Goal: Task Accomplishment & Management: Use online tool/utility

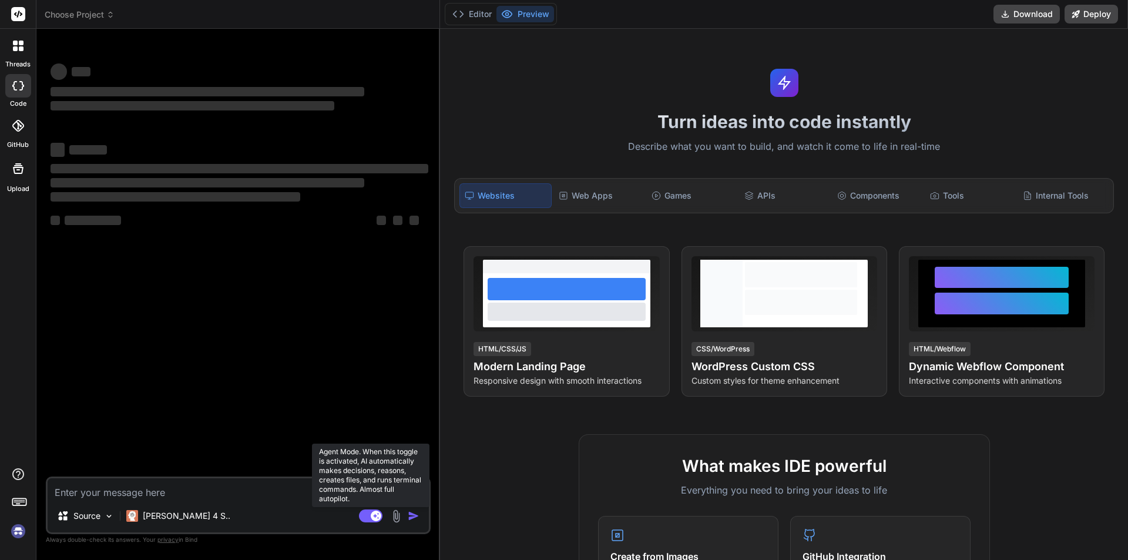
click at [366, 518] on rect at bounding box center [371, 515] width 24 height 13
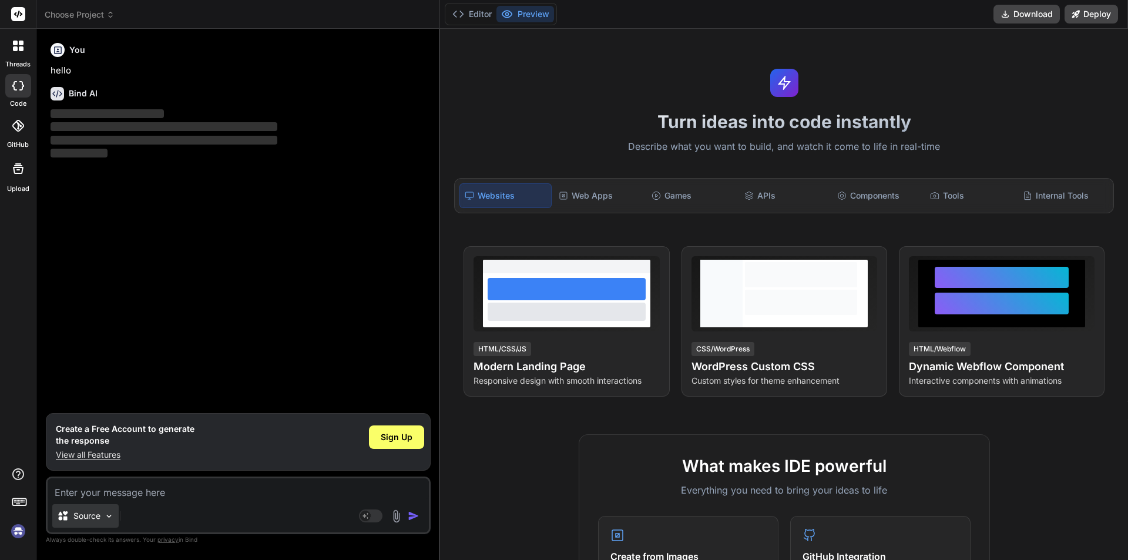
click at [107, 519] on img at bounding box center [109, 516] width 10 height 10
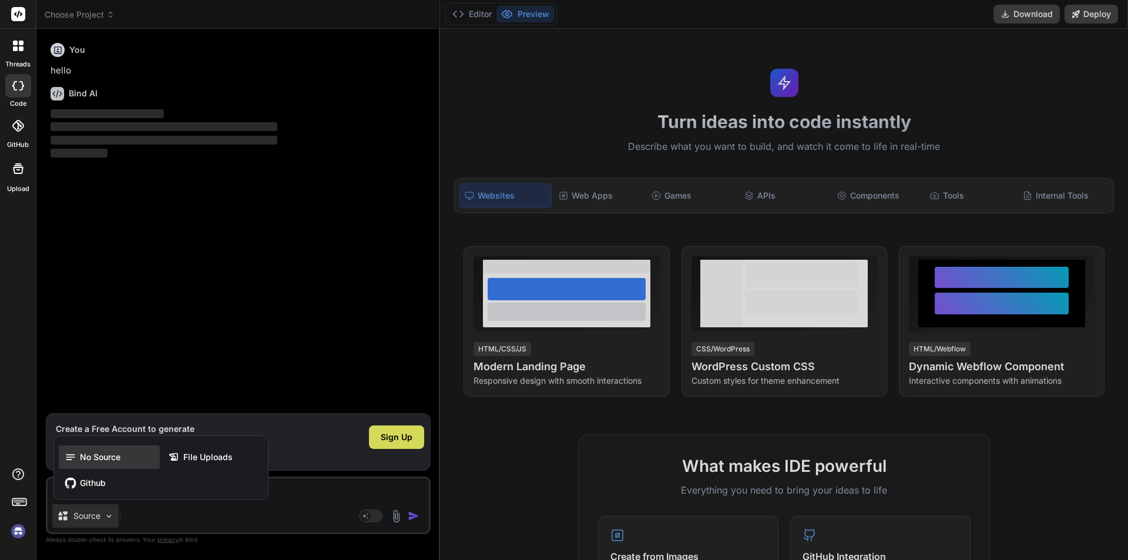
click at [111, 459] on span "No Source" at bounding box center [100, 457] width 41 height 12
type textarea "x"
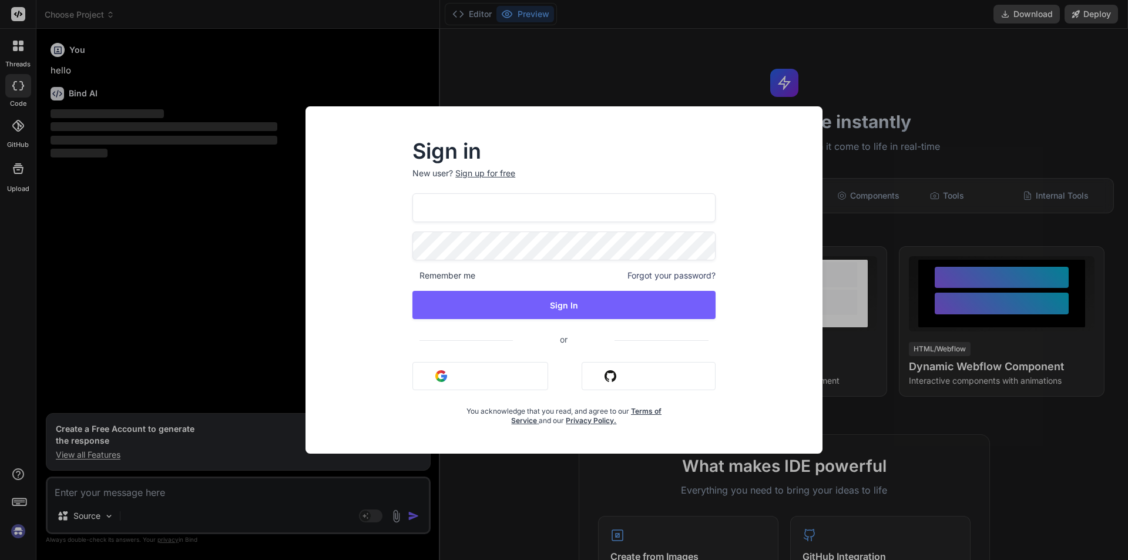
click at [449, 209] on input "[EMAIL_ADDRESS][DOMAIN_NAME]" at bounding box center [563, 207] width 303 height 29
click at [445, 202] on input "[EMAIL_ADDRESS][DOMAIN_NAME]" at bounding box center [563, 207] width 303 height 29
click at [471, 204] on input "[EMAIL_ADDRESS][DOMAIN_NAME]" at bounding box center [563, 207] width 303 height 29
click at [464, 214] on input "[EMAIL_ADDRESS][DOMAIN_NAME]" at bounding box center [563, 207] width 303 height 29
type input "[EMAIL_ADDRESS][DOMAIN_NAME]"
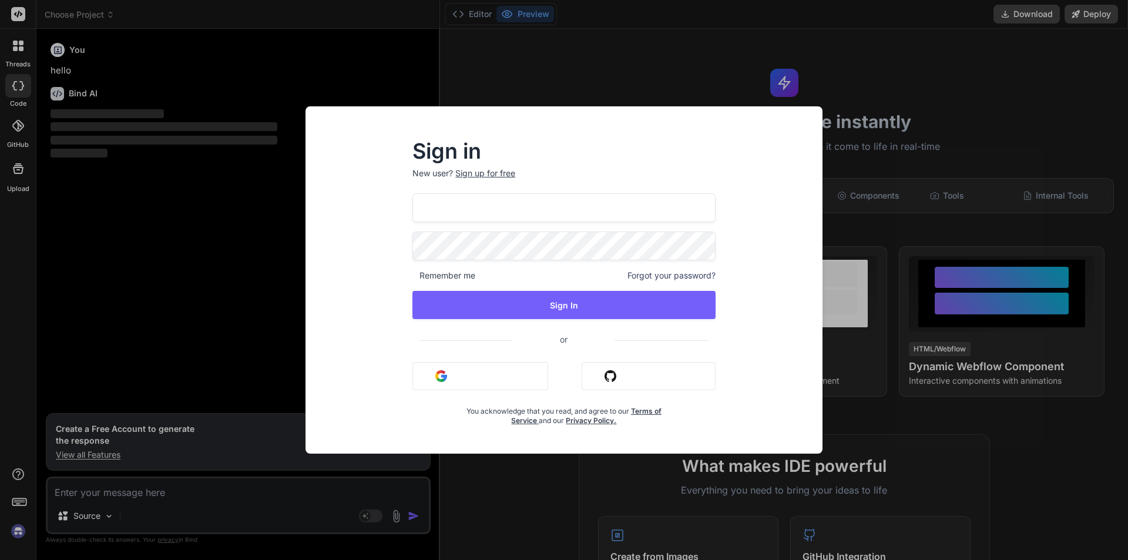
click at [257, 257] on div "Sign in New user? Sign up for free [EMAIL_ADDRESS][DOMAIN_NAME] Remember me For…" at bounding box center [564, 280] width 1128 height 560
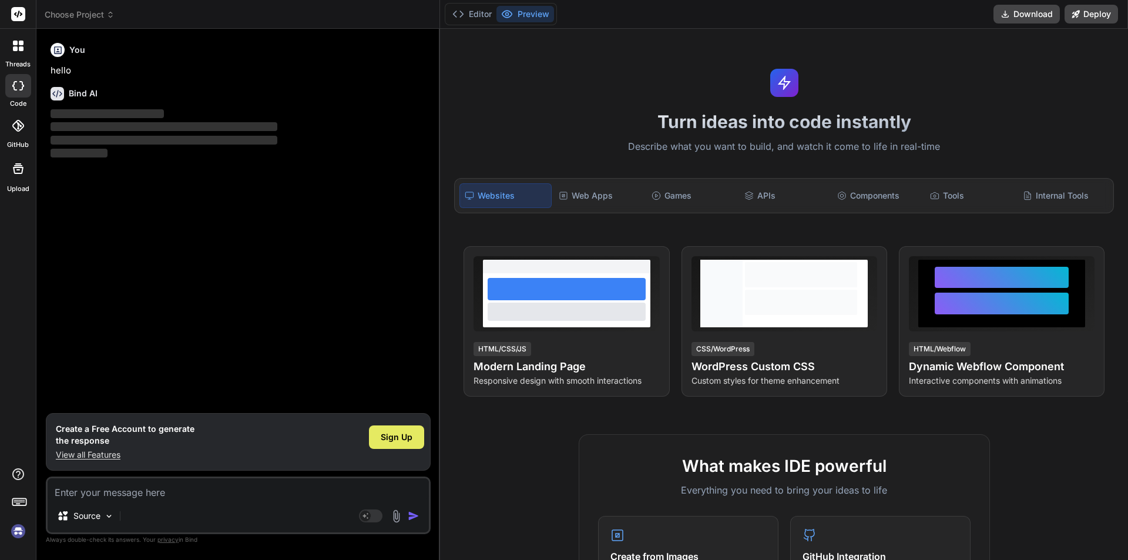
click at [402, 433] on span "Sign Up" at bounding box center [397, 437] width 32 height 12
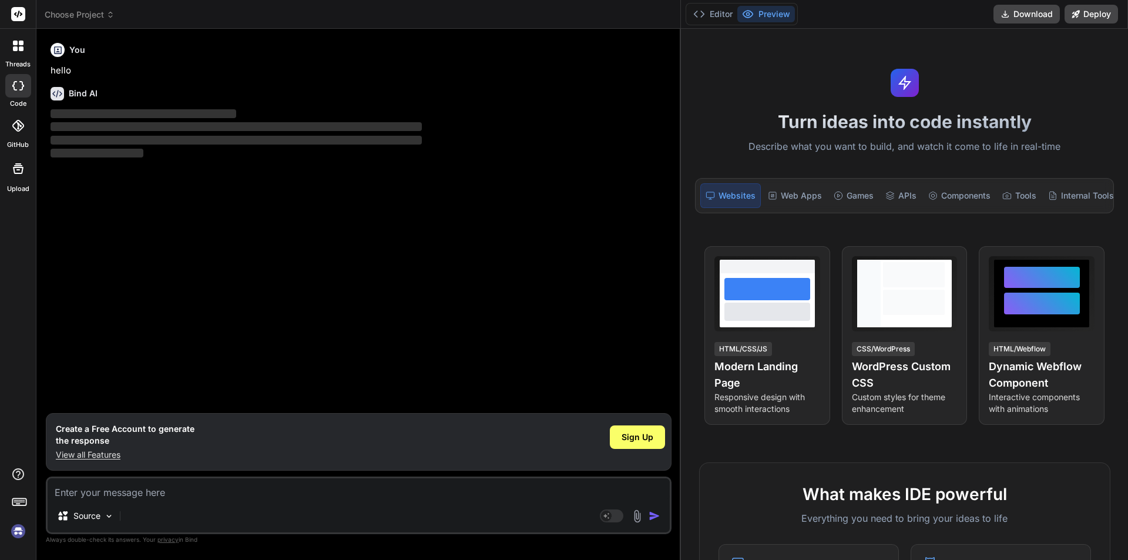
type textarea "x"
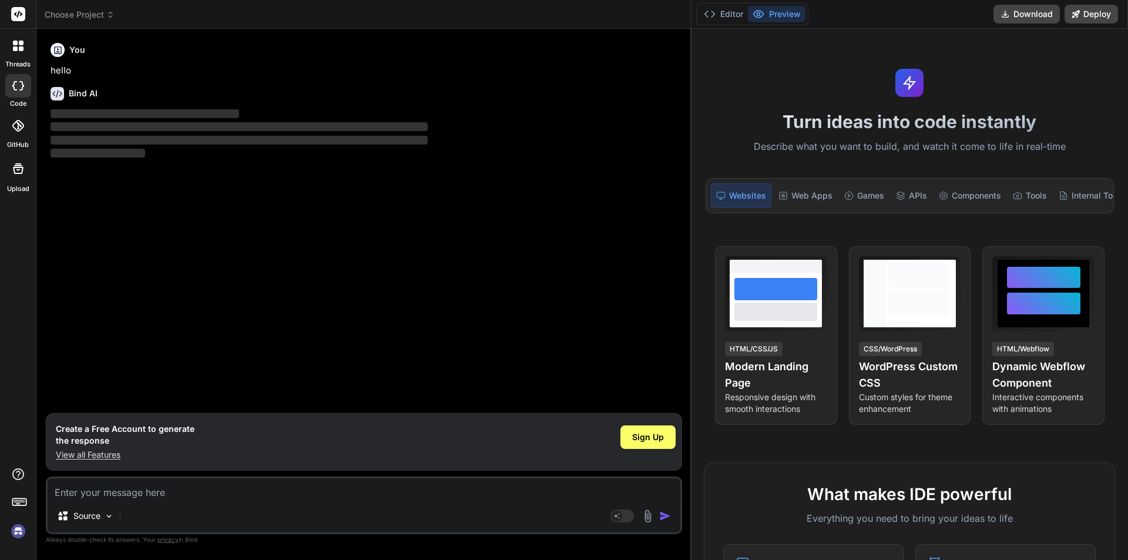
drag, startPoint x: 439, startPoint y: 163, endPoint x: 856, endPoint y: 149, distance: 416.8
click at [856, 149] on div "threads code GitHub Upload Choose Project Created with Pixso. Bind AI Web Searc…" at bounding box center [564, 280] width 1128 height 560
click at [653, 440] on span "Sign Up" at bounding box center [648, 437] width 32 height 12
click at [121, 489] on textarea at bounding box center [364, 488] width 633 height 21
click at [88, 501] on div "Source Agent Mode. When this toggle is activated, AI automatically makes decisi…" at bounding box center [364, 505] width 636 height 58
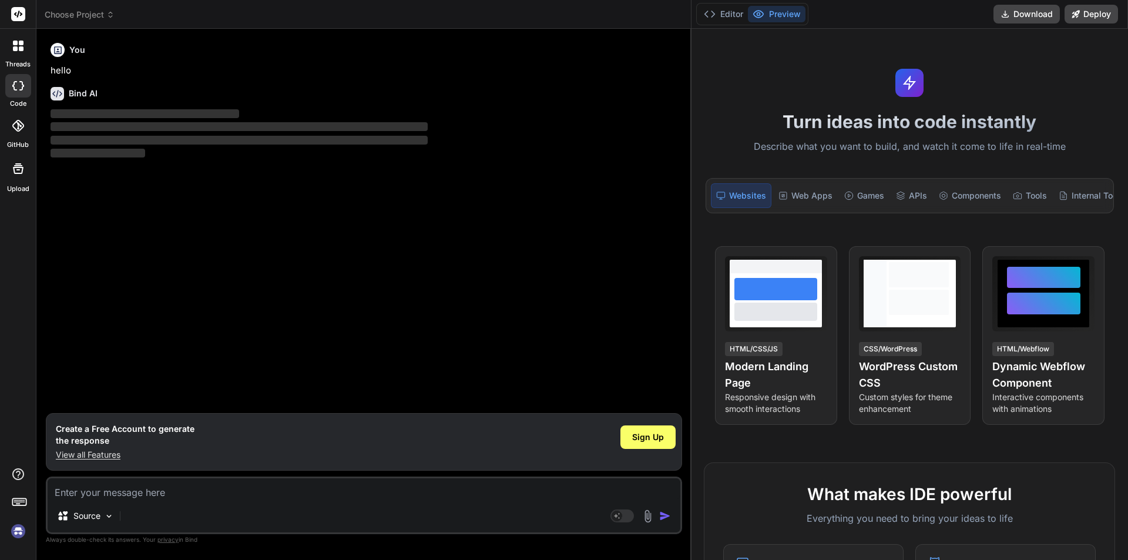
click at [105, 482] on textarea at bounding box center [364, 488] width 633 height 21
type textarea "h"
type textarea "x"
type textarea "hi"
type textarea "x"
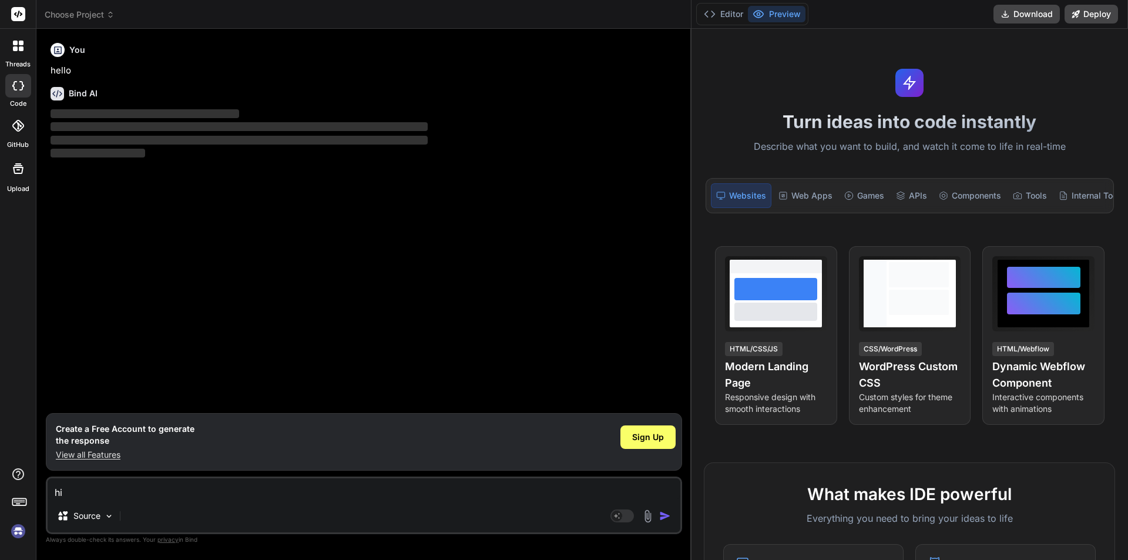
type textarea "hi"
click at [648, 516] on img at bounding box center [648, 516] width 14 height 14
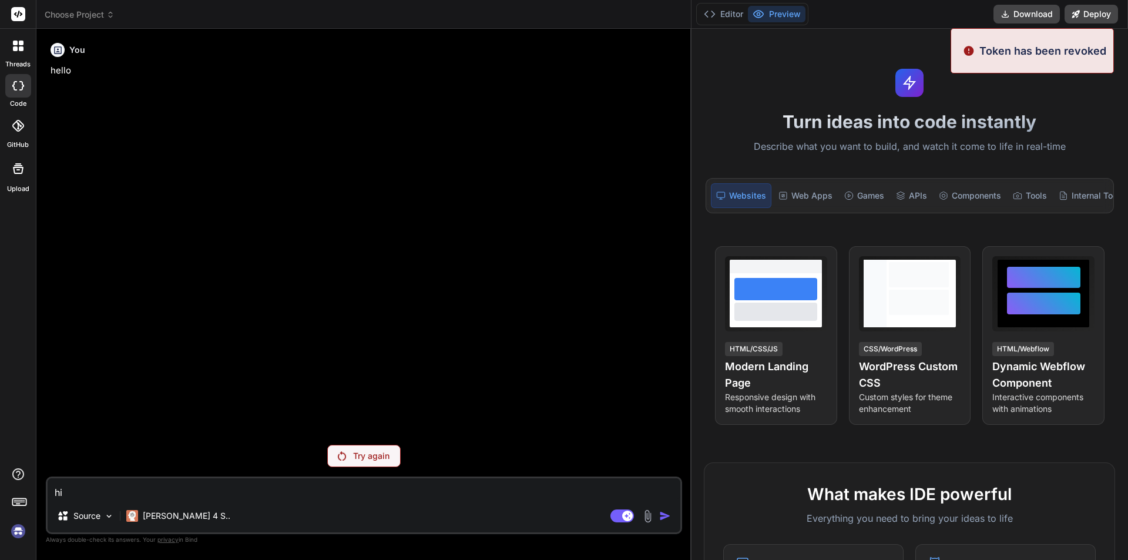
click at [351, 461] on div "Try again" at bounding box center [363, 456] width 73 height 22
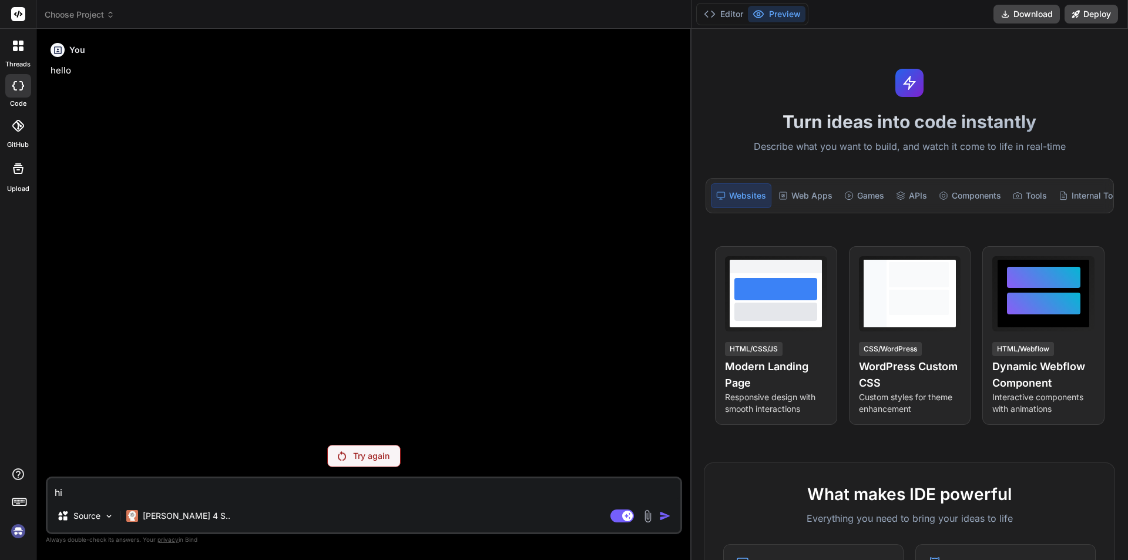
click at [341, 456] on img at bounding box center [342, 455] width 8 height 9
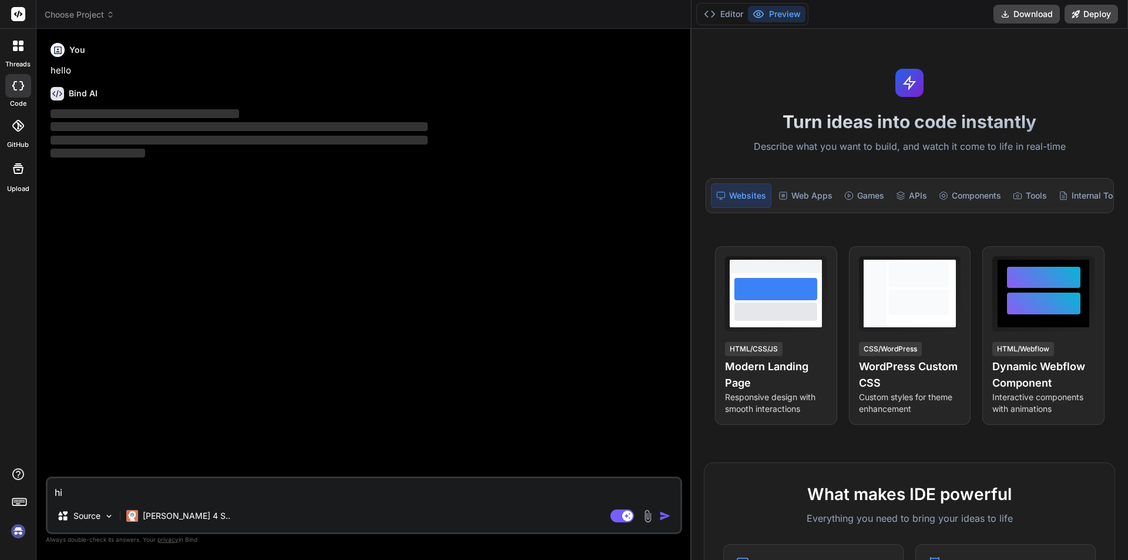
type textarea "x"
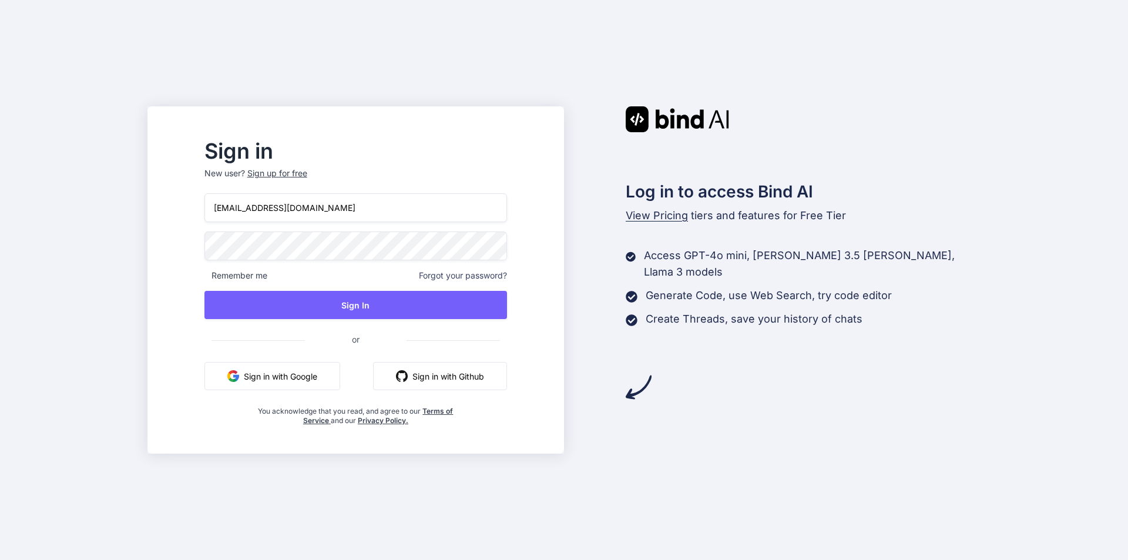
click at [267, 209] on input "[EMAIL_ADDRESS][DOMAIN_NAME]" at bounding box center [355, 207] width 303 height 29
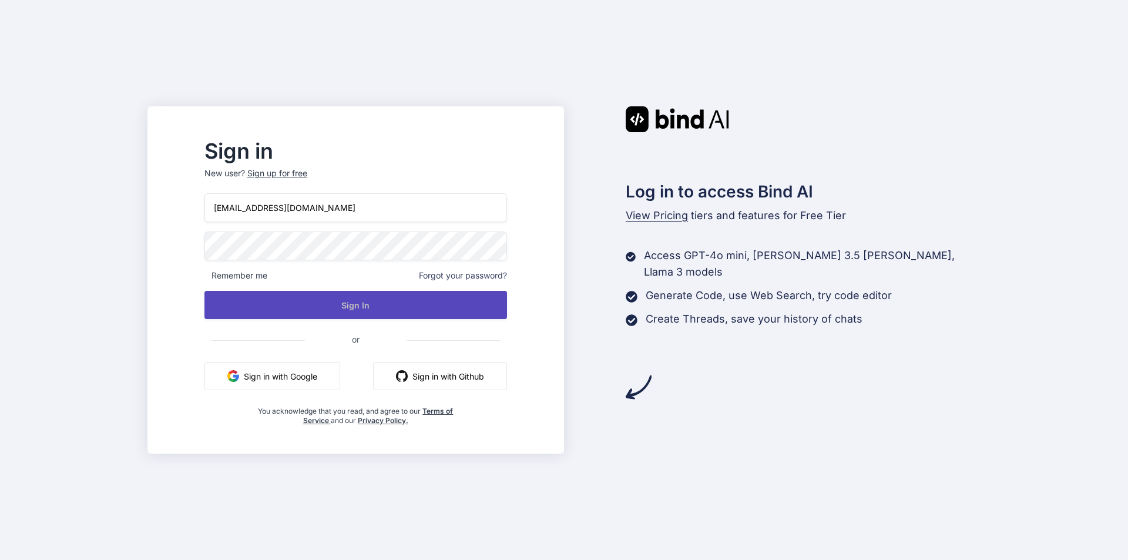
type input "[EMAIL_ADDRESS][DOMAIN_NAME]"
click at [339, 301] on button "Sign In" at bounding box center [355, 305] width 303 height 28
click at [375, 306] on button "Sign In" at bounding box center [355, 305] width 303 height 28
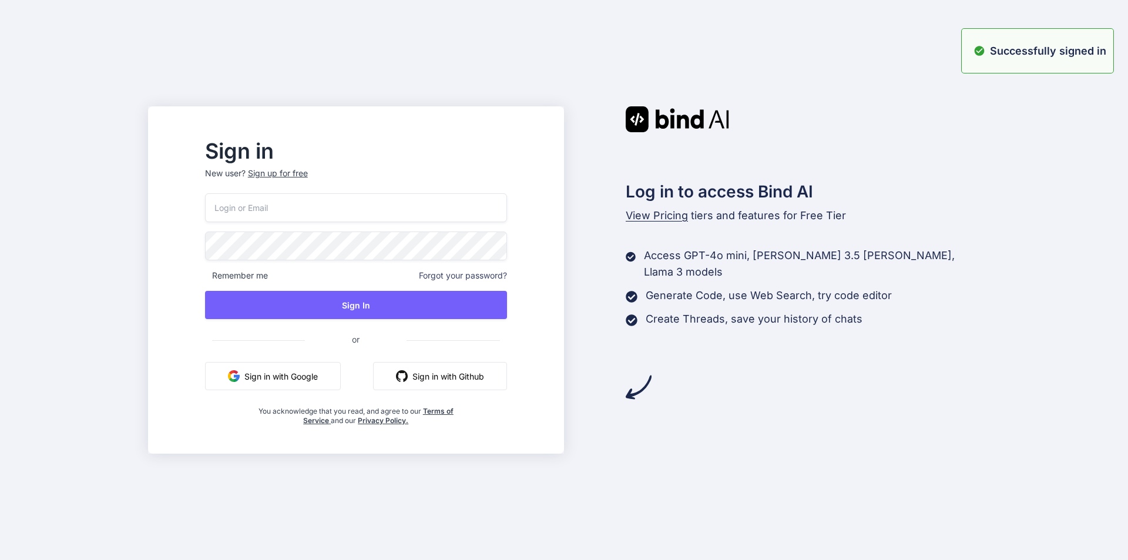
type input "[EMAIL_ADDRESS][DOMAIN_NAME]"
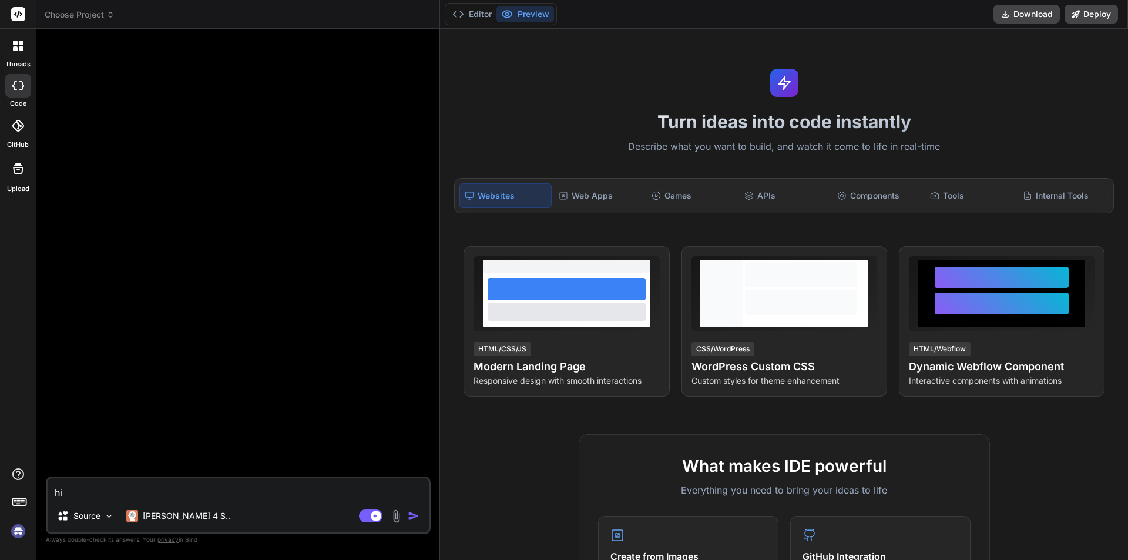
click at [438, 291] on div "Bind AI Web Search Created with Pixso. Code Generator hi Source Claude 4 S.. Ag…" at bounding box center [238, 294] width 404 height 531
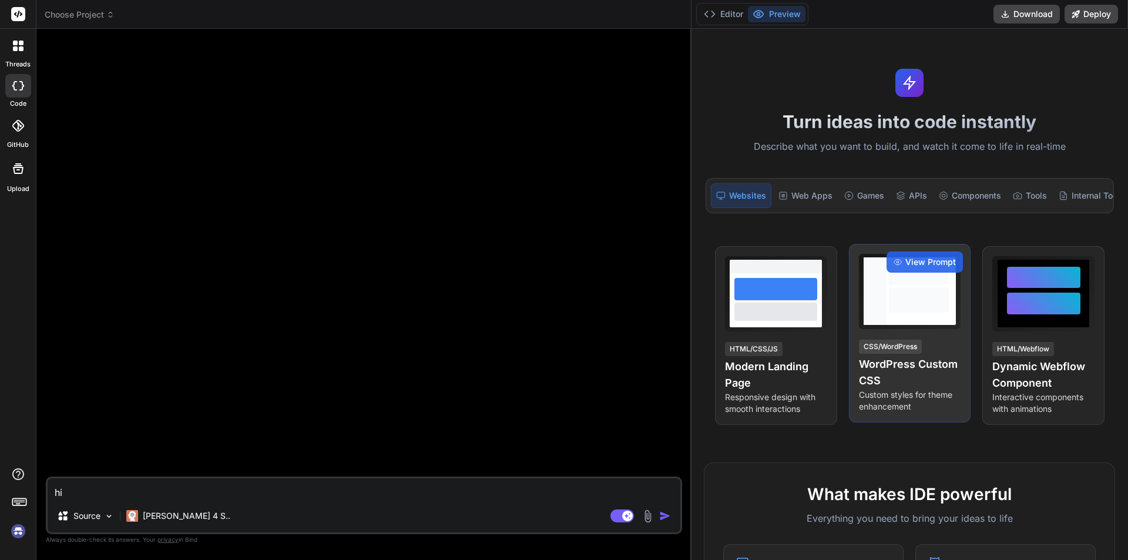
drag, startPoint x: 439, startPoint y: 294, endPoint x: 874, endPoint y: 286, distance: 434.2
click at [874, 286] on div "threads code GitHub Upload Choose Project Created with Pixso. Bind AI Web Searc…" at bounding box center [564, 280] width 1128 height 560
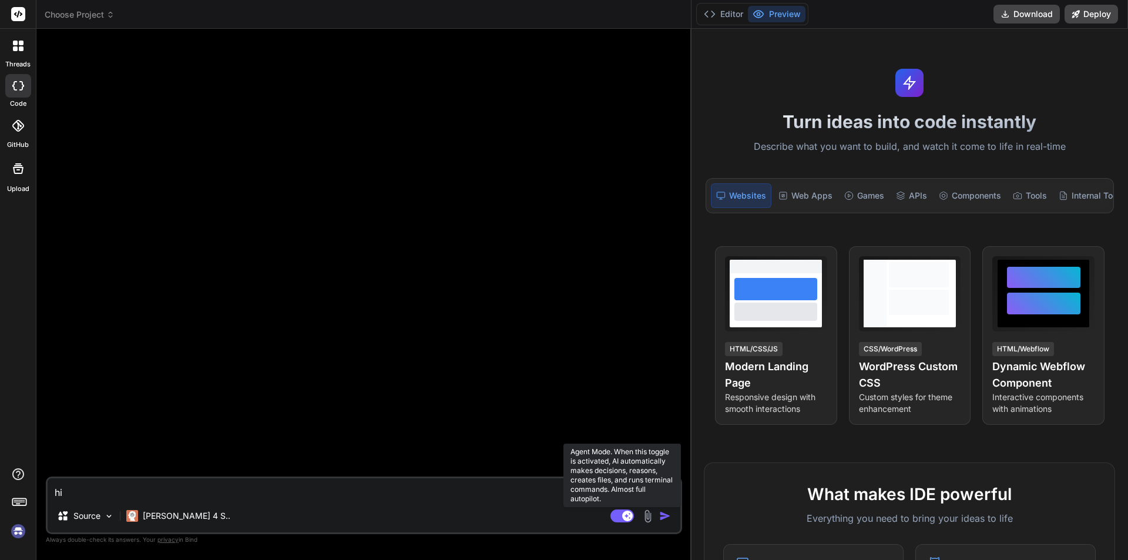
click at [620, 513] on rect at bounding box center [622, 515] width 24 height 13
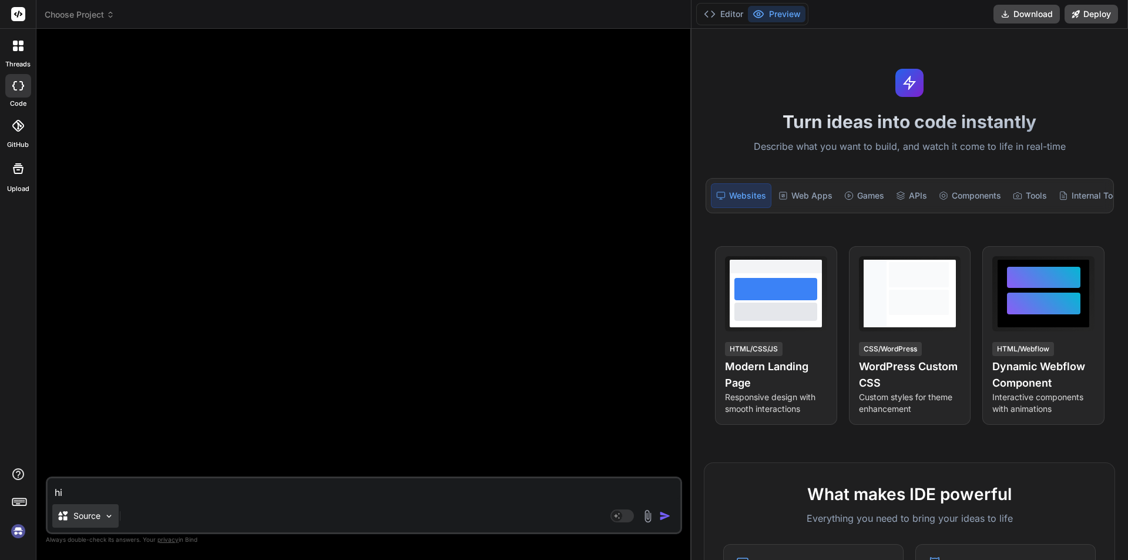
click at [111, 515] on img at bounding box center [109, 516] width 10 height 10
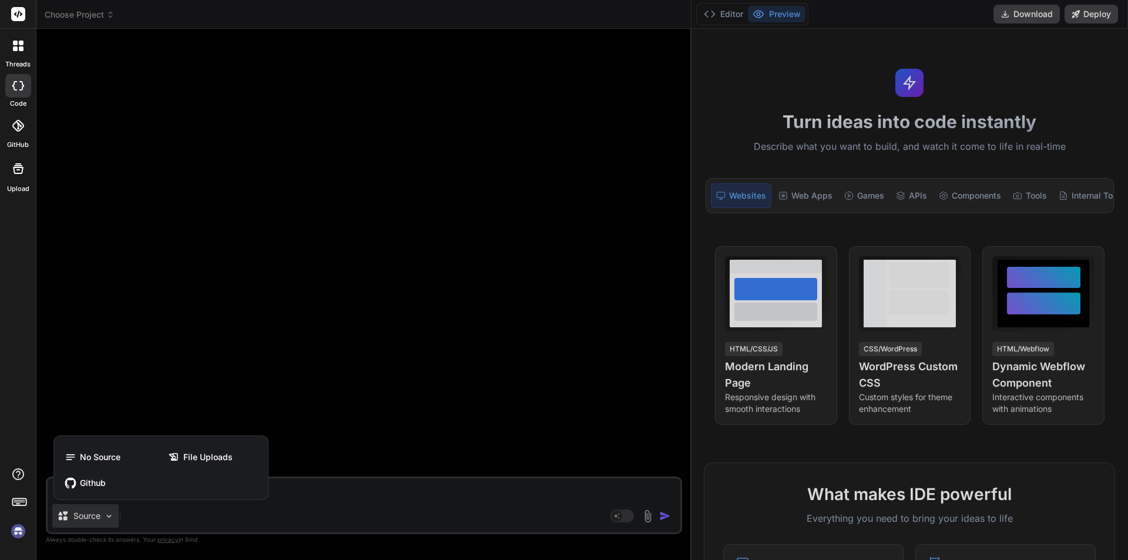
click at [111, 515] on div at bounding box center [564, 280] width 1128 height 560
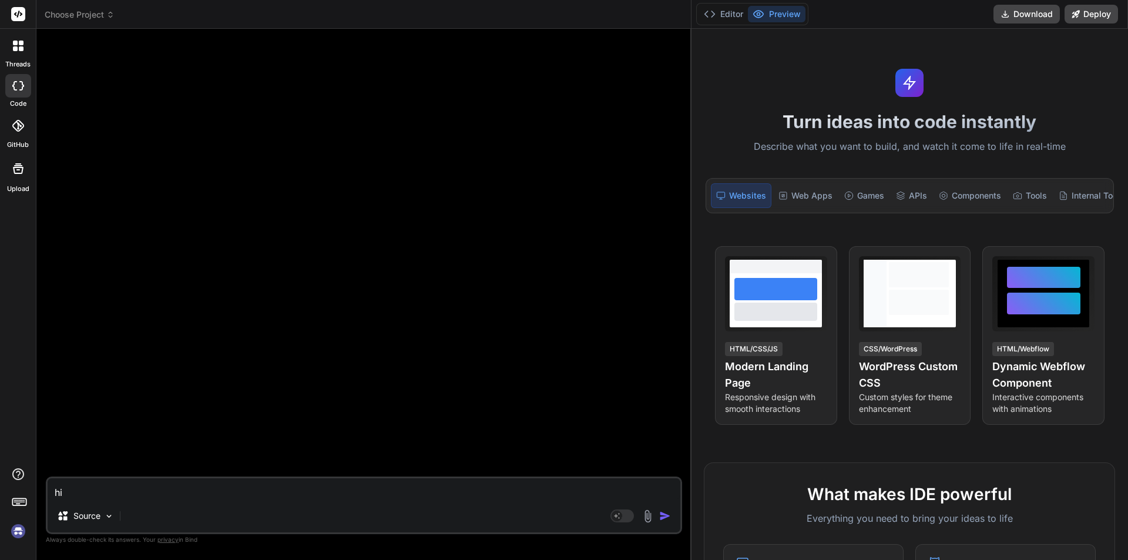
click at [125, 496] on textarea "hi" at bounding box center [364, 488] width 633 height 21
click at [666, 511] on img "button" at bounding box center [665, 516] width 12 height 12
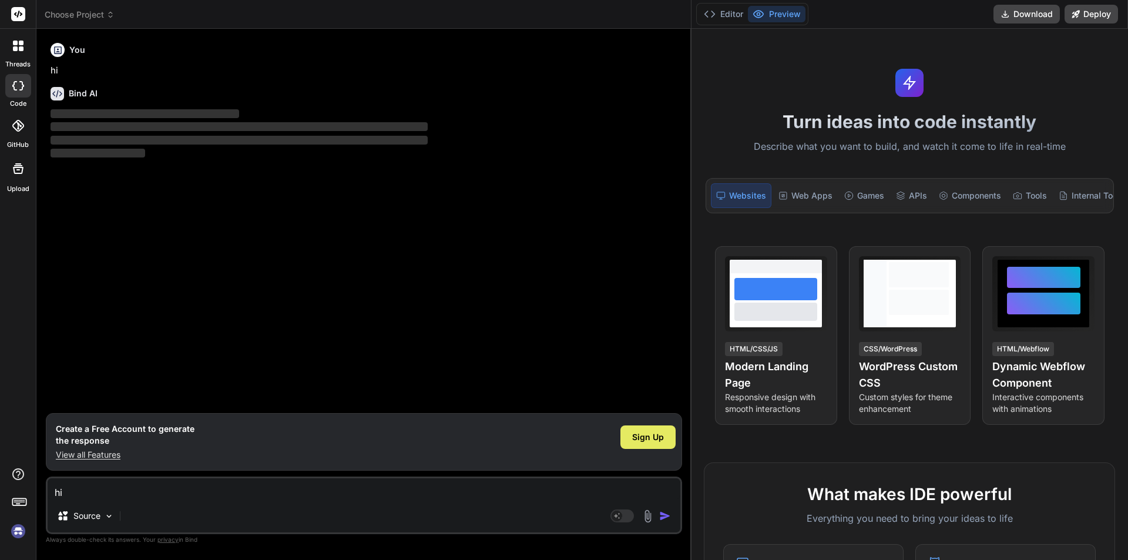
click at [649, 432] on span "Sign Up" at bounding box center [648, 437] width 32 height 12
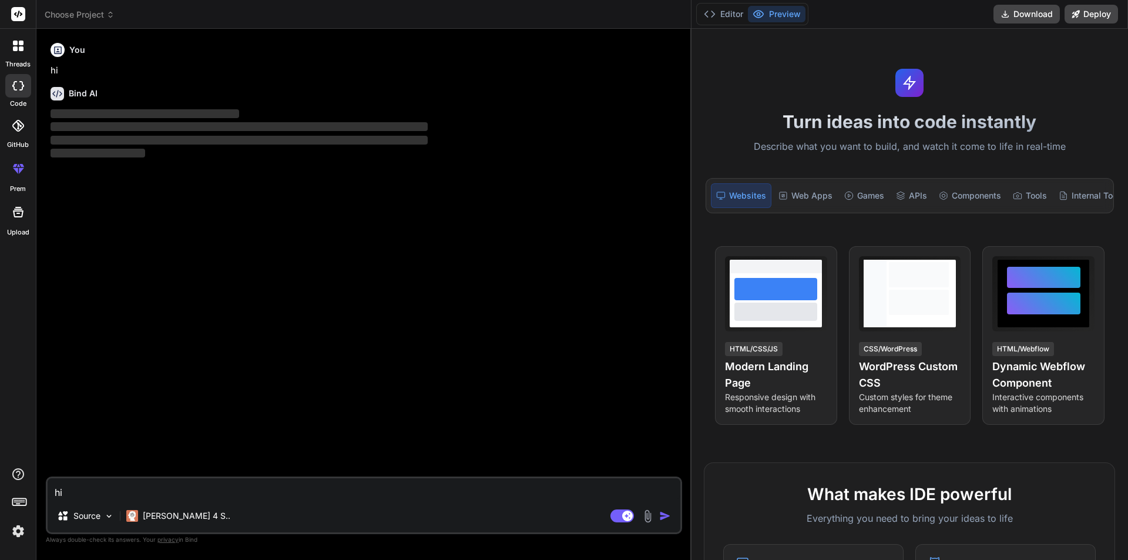
scroll to position [591, 0]
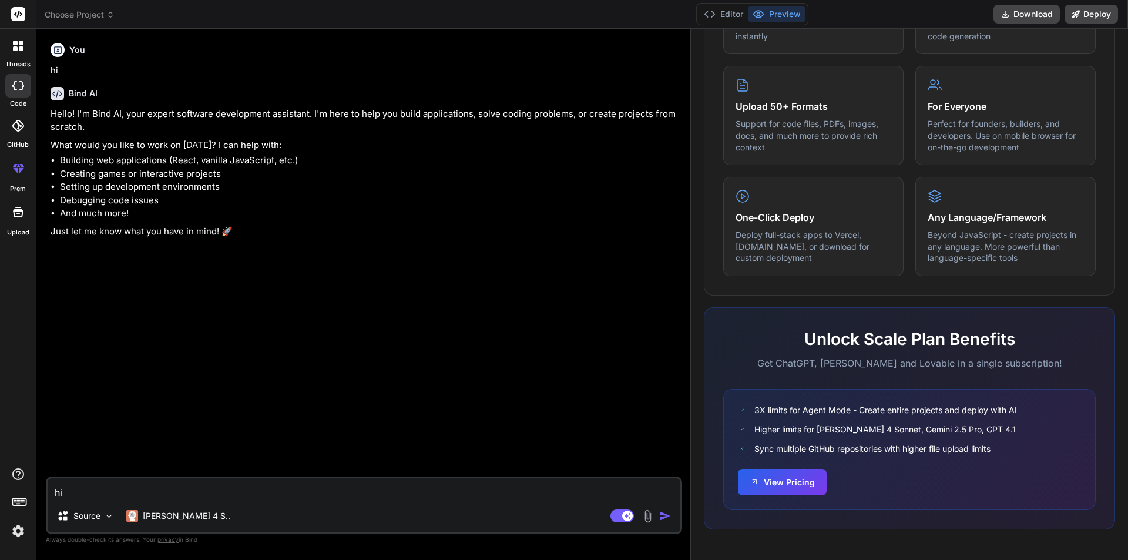
type textarea "x"
click at [140, 494] on textarea "hi" at bounding box center [364, 488] width 633 height 21
type textarea """
type textarea "x"
type textarea """"
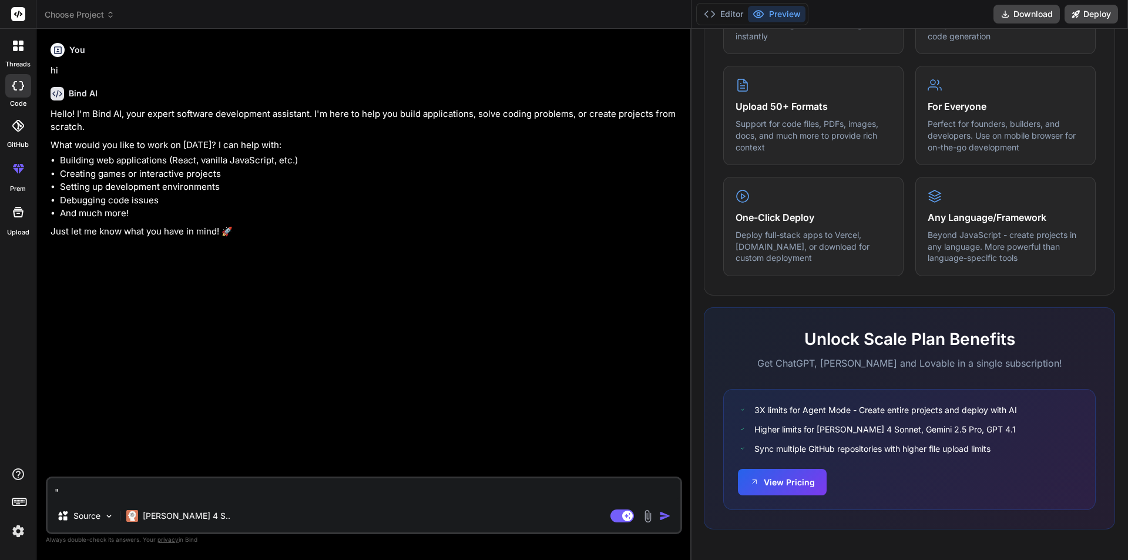
type textarea "x"
paste textarea "Adding Loyalty Program in PJR Document."
type textarea ""Adding Loyalty Program in PJR Document.""
type textarea "x"
type textarea ""Adding Loyalty Program in PJR Document.""
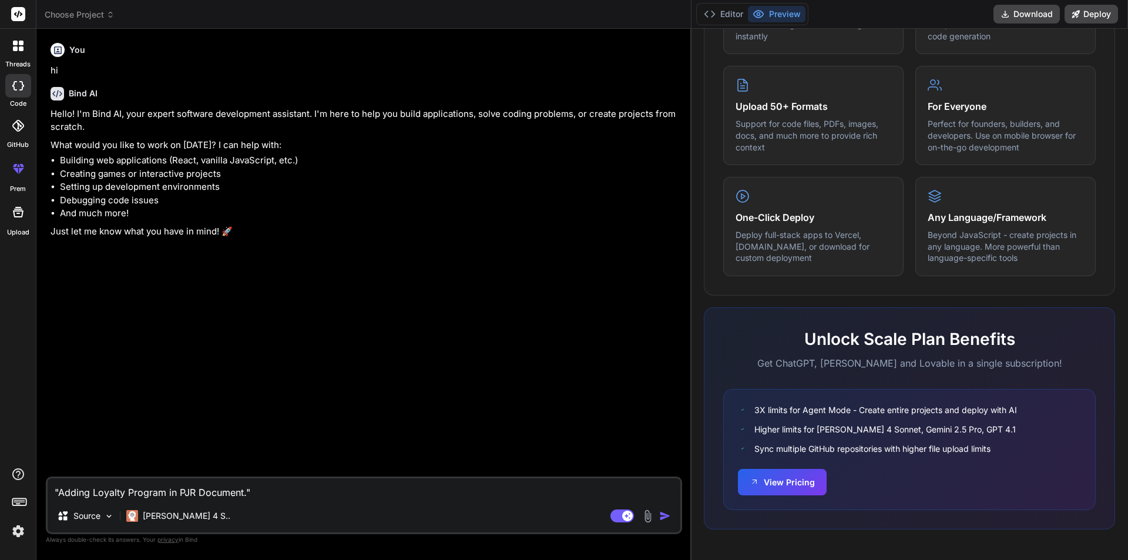
type textarea "x"
type textarea ""Adding Loyalty Program in PJR Document." t"
type textarea "x"
type textarea ""Adding Loyalty Program in PJR Document." th"
type textarea "x"
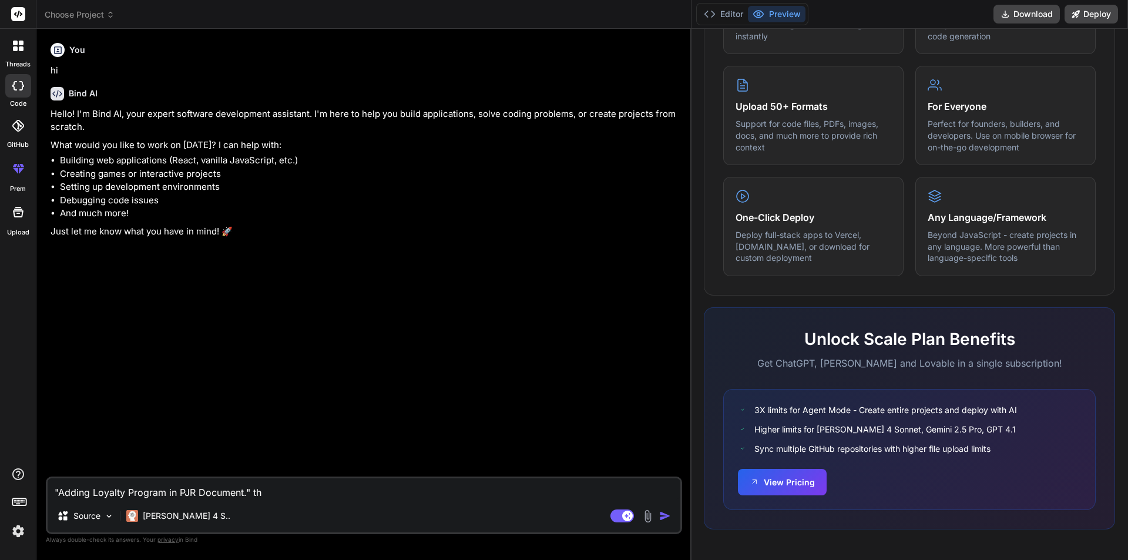
type textarea ""Adding Loyalty Program in PJR Document." thi"
type textarea "x"
type textarea ""Adding Loyalty Program in PJR Document." this"
type textarea "x"
type textarea ""Adding Loyalty Program in PJR Document." this"
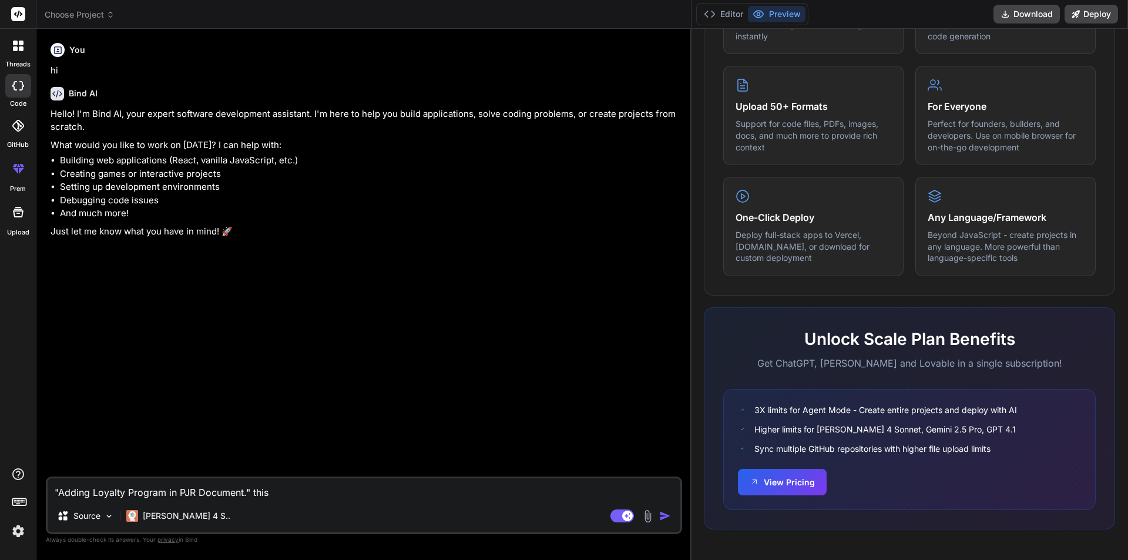
type textarea "x"
type textarea ""Adding Loyalty Program in PJR Document." this i"
type textarea "x"
type textarea ""Adding Loyalty Program in PJR Document." this is"
type textarea "x"
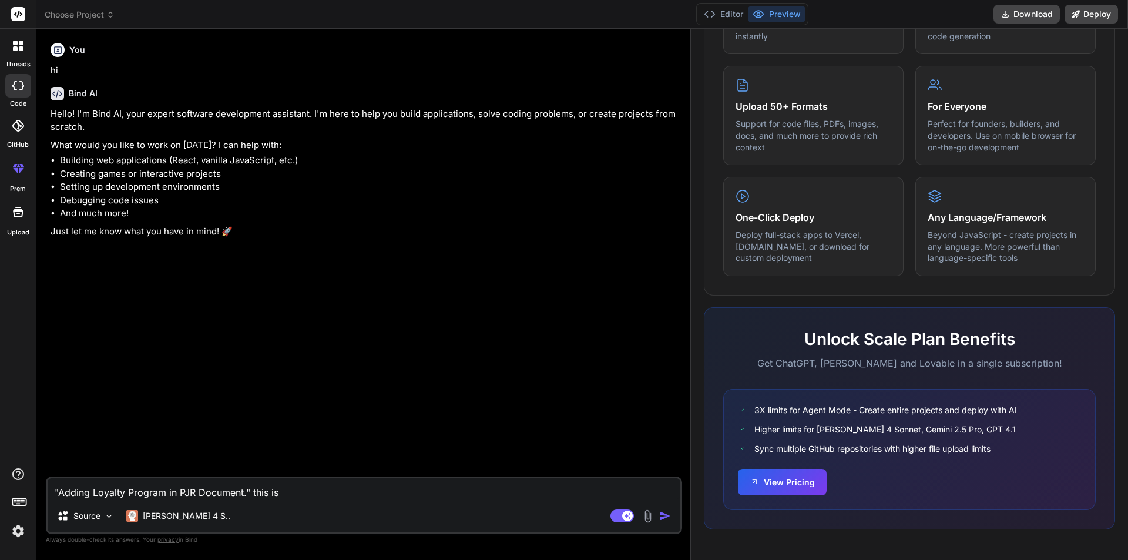
type textarea ""Adding Loyalty Program in PJR Document." this is"
type textarea "x"
type textarea ""Adding Loyalty Program in PJR Document." this is u"
type textarea "x"
type textarea ""Adding Loyalty Program in PJR Document." this is us"
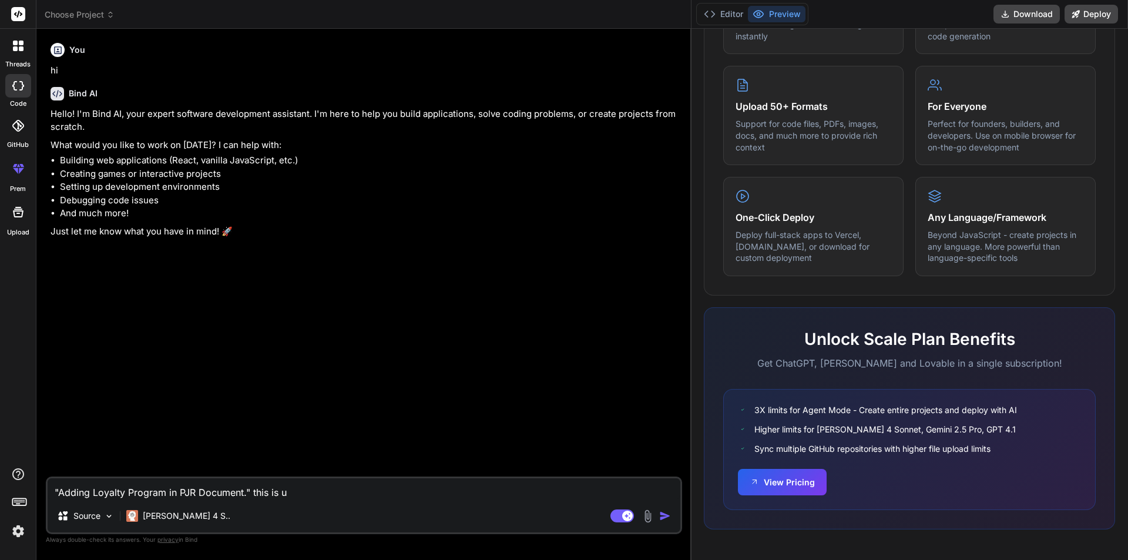
type textarea "x"
type textarea ""Adding Loyalty Program in PJR Document." this is use"
type textarea "x"
type textarea ""Adding Loyalty Program in PJR Document." this is user"
type textarea "x"
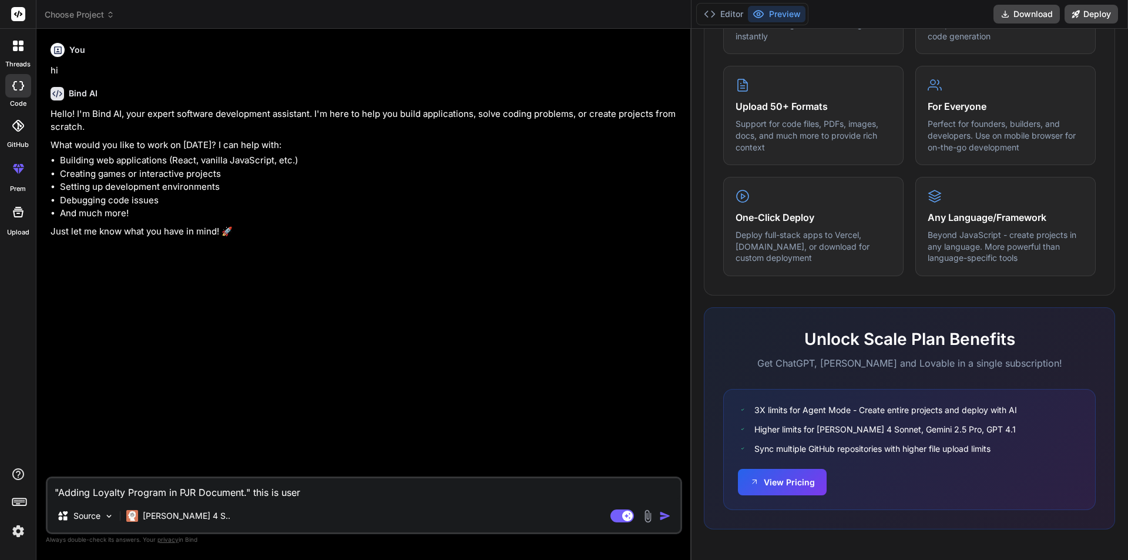
type textarea ""Adding Loyalty Program in PJR Document." this is user"
type textarea "x"
type textarea ""Adding Loyalty Program in PJR Document." this is user s"
type textarea "x"
type textarea ""Adding Loyalty Program in PJR Document." this is user st"
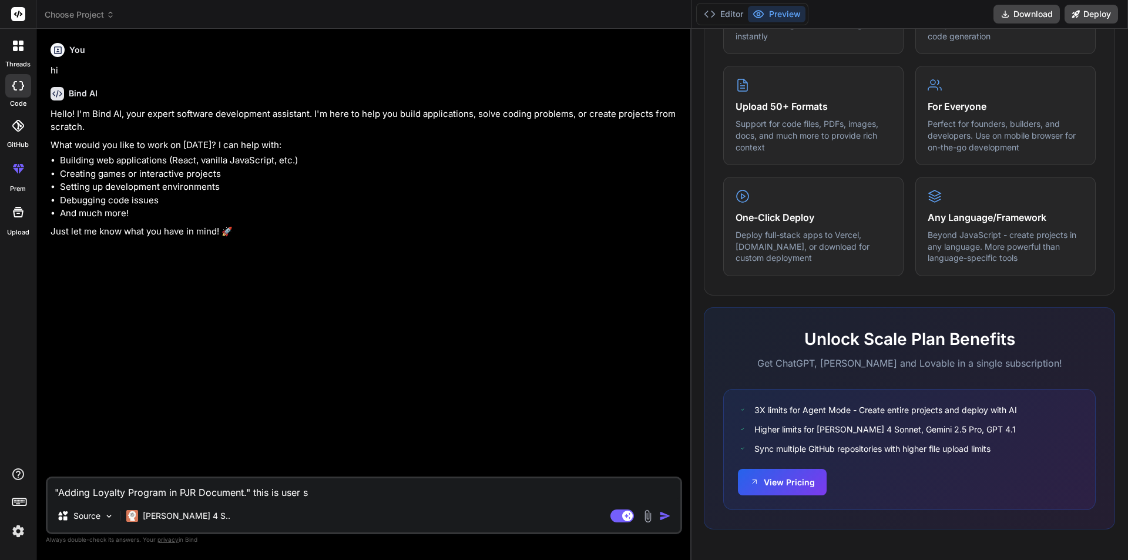
type textarea "x"
type textarea ""Adding Loyalty Program in PJR Document." this is user sto"
type textarea "x"
type textarea ""Adding Loyalty Program in PJR Document." this is user stor"
type textarea "x"
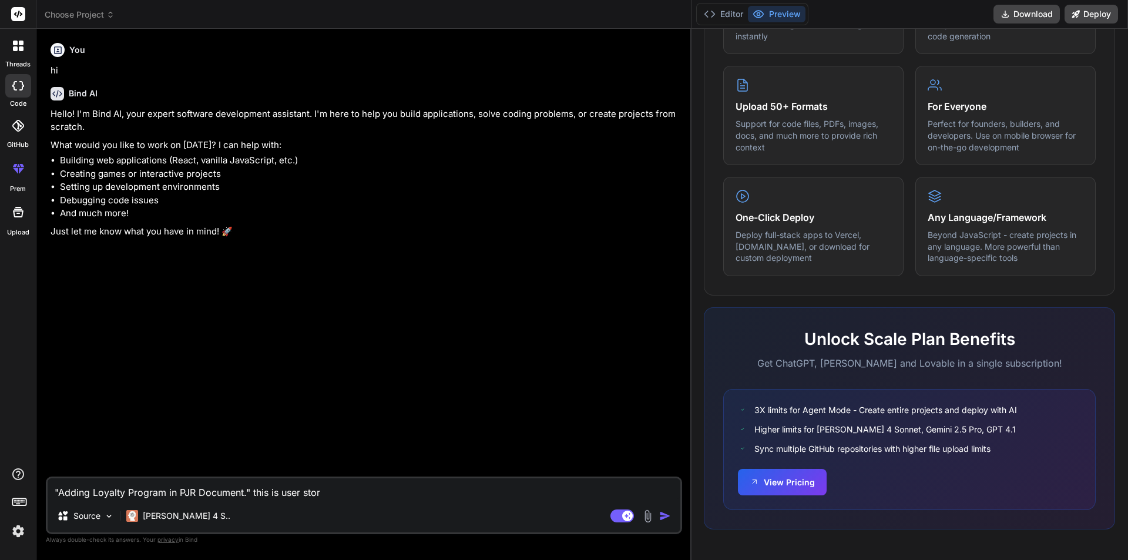
type textarea ""Adding Loyalty Program in PJR Document." this is user store"
type textarea "x"
type textarea ""Adding Loyalty Program in PJR Document." this is user stor"
type textarea "x"
type textarea ""Adding Loyalty Program in PJR Document." this is user story"
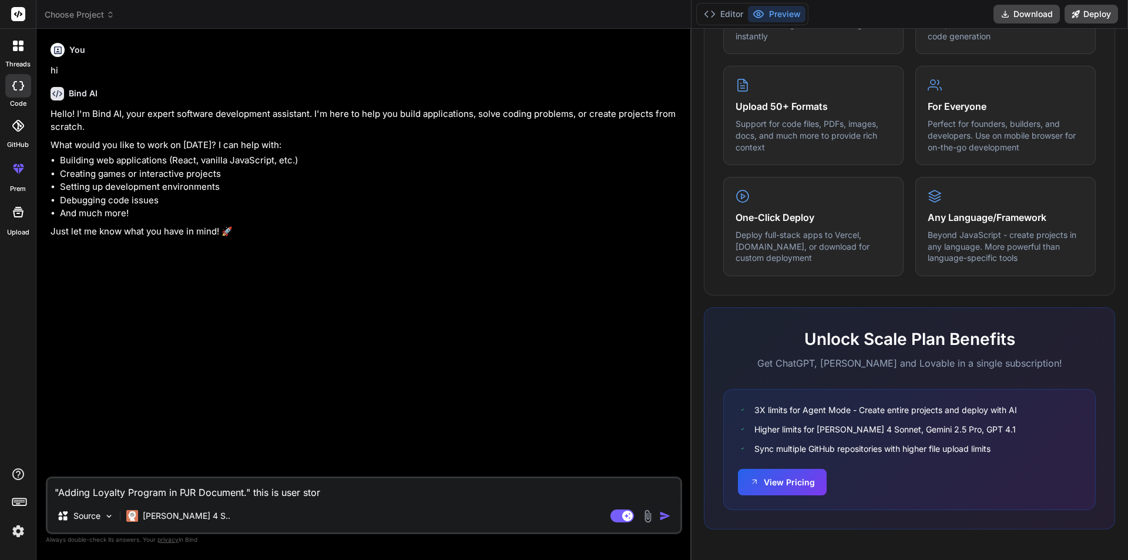
type textarea "x"
type textarea ""Adding Loyalty Program in PJR Document." this is user story"
type textarea "x"
type textarea ""Adding Loyalty Program in PJR Document." this is user story o"
type textarea "x"
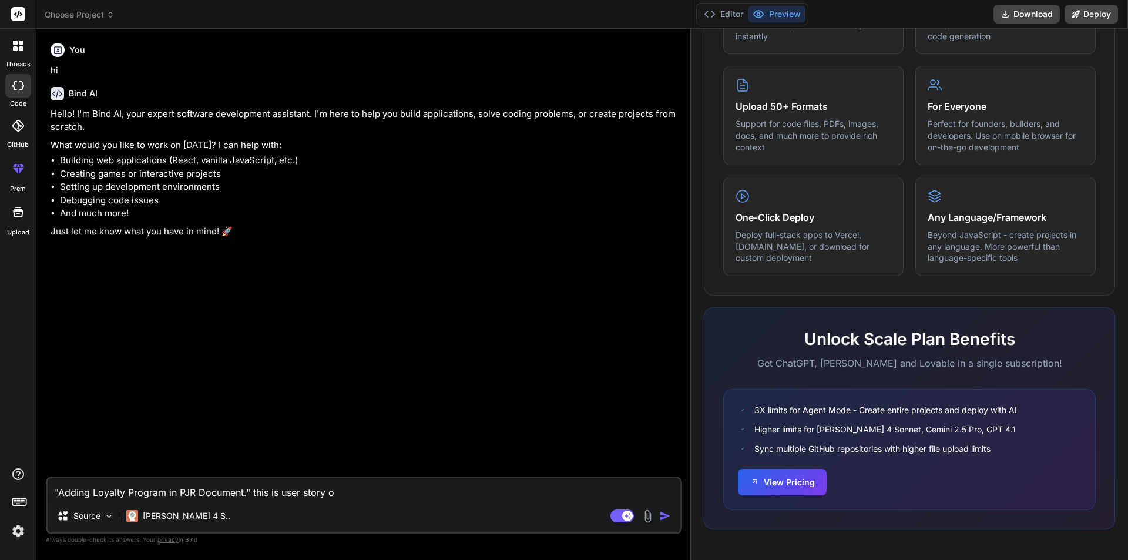
type textarea ""Adding Loyalty Program in PJR Document." this is user story of"
type textarea "x"
type textarea ""Adding Loyalty Program in PJR Document." this is user story of"
type textarea "x"
type textarea ""Adding Loyalty Program in PJR Document." this is user story of a"
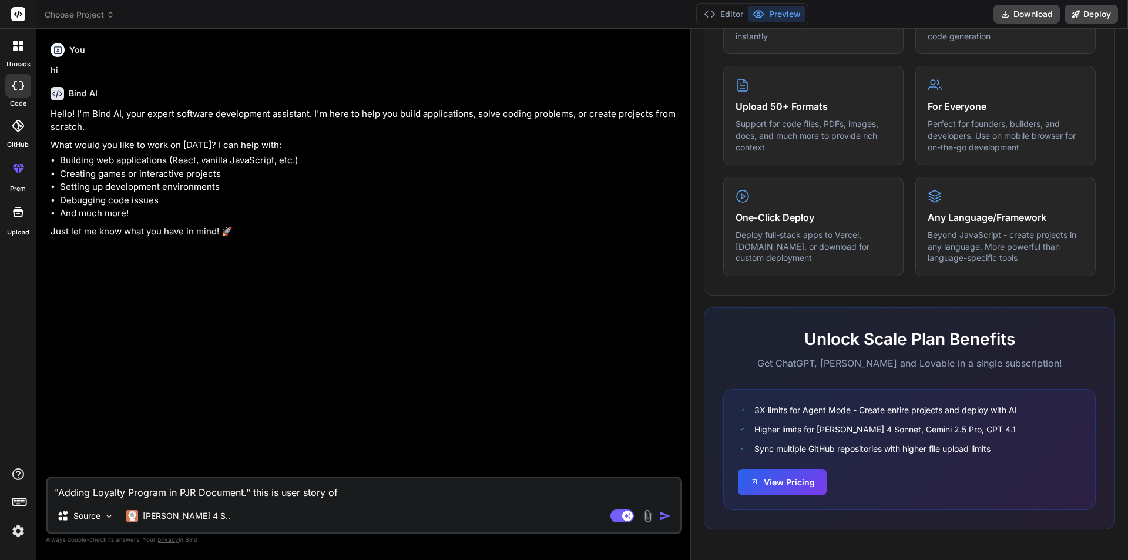
type textarea "x"
type textarea ""Adding Loyalty Program in PJR Document." this is user story of az"
type textarea "x"
type textarea ""Adding Loyalty Program in PJR Document." this is user story of azu"
type textarea "x"
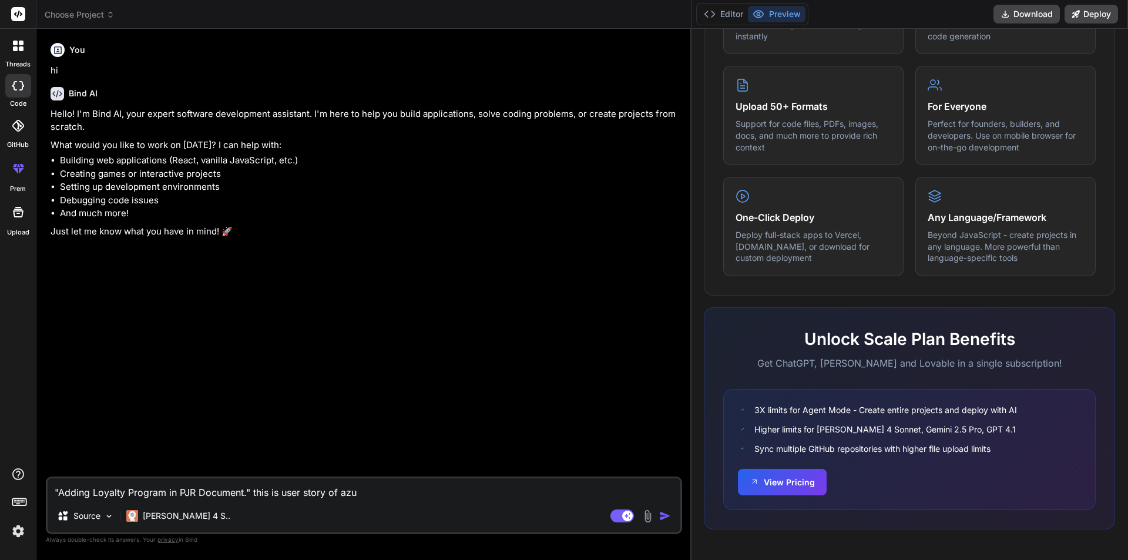
type textarea ""Adding Loyalty Program in PJR Document." this is user story of azur"
type textarea "x"
type textarea ""Adding Loyalty Program in PJR Document." this is user story of azure"
type textarea "x"
type textarea ""Adding Loyalty Program in PJR Document." this is user story of azure"
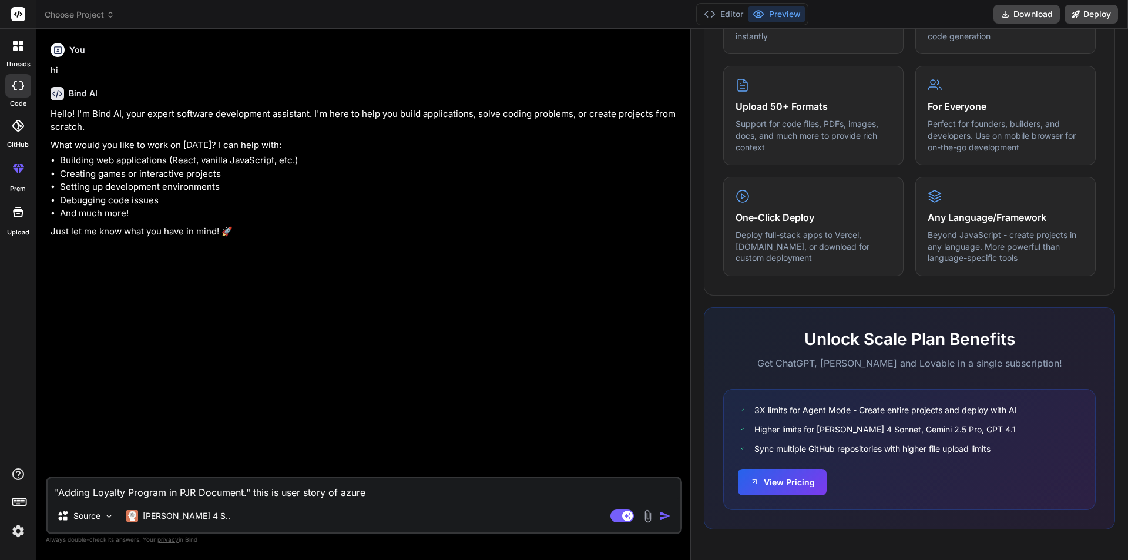
type textarea "x"
type textarea ""Adding Loyalty Program in PJR Document." this is user story of azure b"
type textarea "x"
type textarea ""Adding Loyalty Program in PJR Document." this is user story of azure bo"
type textarea "x"
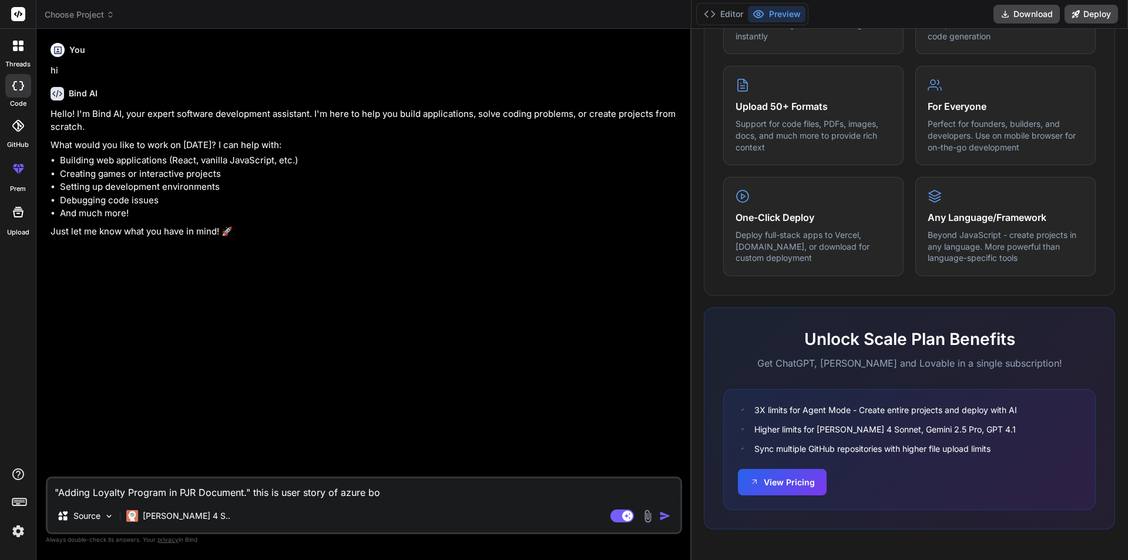
type textarea ""Adding Loyalty Program in PJR Document." this is user story of azure boa"
type textarea "x"
type textarea ""Adding Loyalty Program in PJR Document." this is user story of azure boar"
type textarea "x"
type textarea ""Adding Loyalty Program in PJR Document." this is user story of azure board"
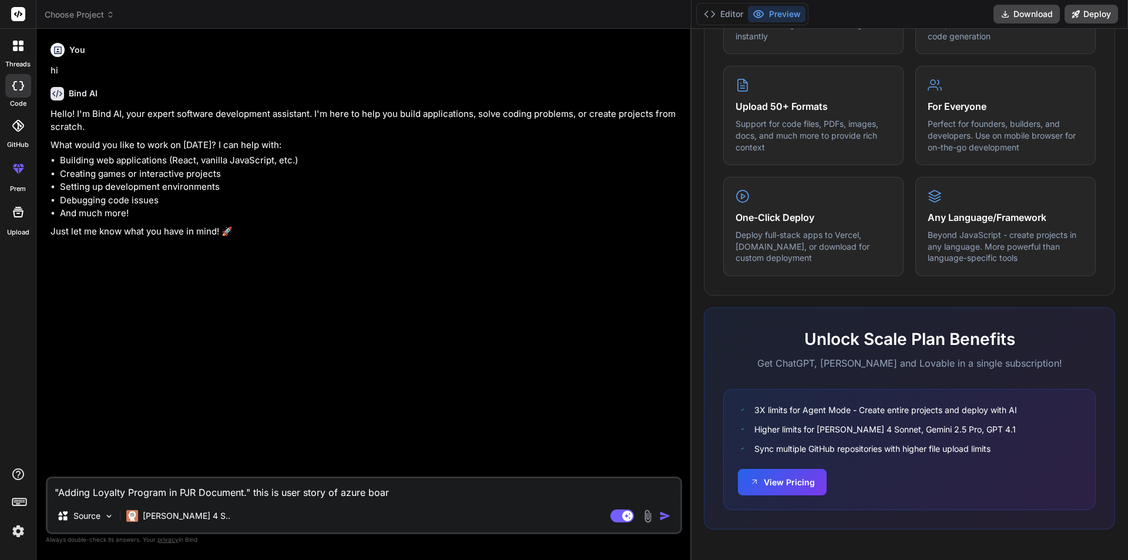
type textarea "x"
type textarea ""Adding Loyalty Program in PJR Document." this is user story of azure board"
type textarea "x"
type textarea ""Adding Loyalty Program in PJR Document." this is user story of azure board ."
type textarea "x"
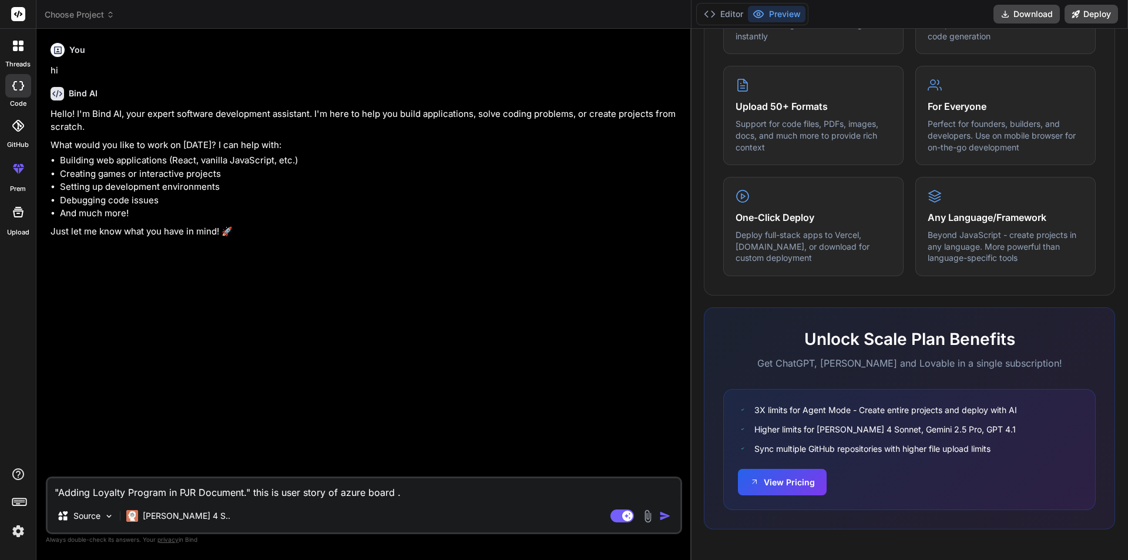
type textarea ""Adding Loyalty Program in PJR Document." this is user story of azure board ."
type textarea "x"
type textarea ""Adding Loyalty Program in PJR Document." this is user story of azure board ."
type textarea "x"
type textarea ""Adding Loyalty Program in PJR Document." this is user story of azure board"
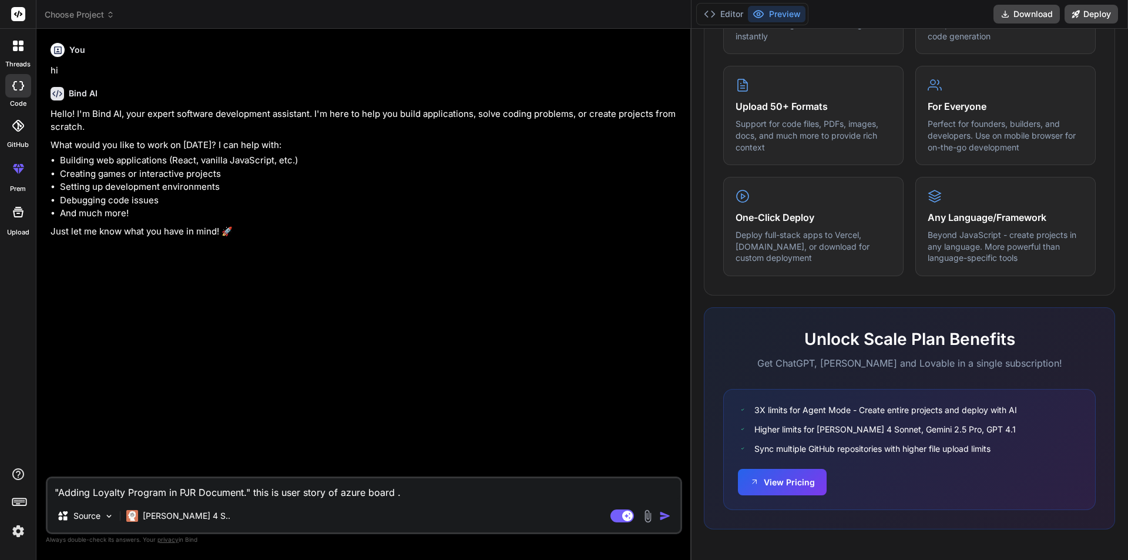
type textarea "x"
type textarea ""Adding Loyalty Program in PJR Document." this is user story of azure board"
type textarea "x"
type textarea ""Adding Loyalty Program in PJR Document." this is user story of azure board."
type textarea "x"
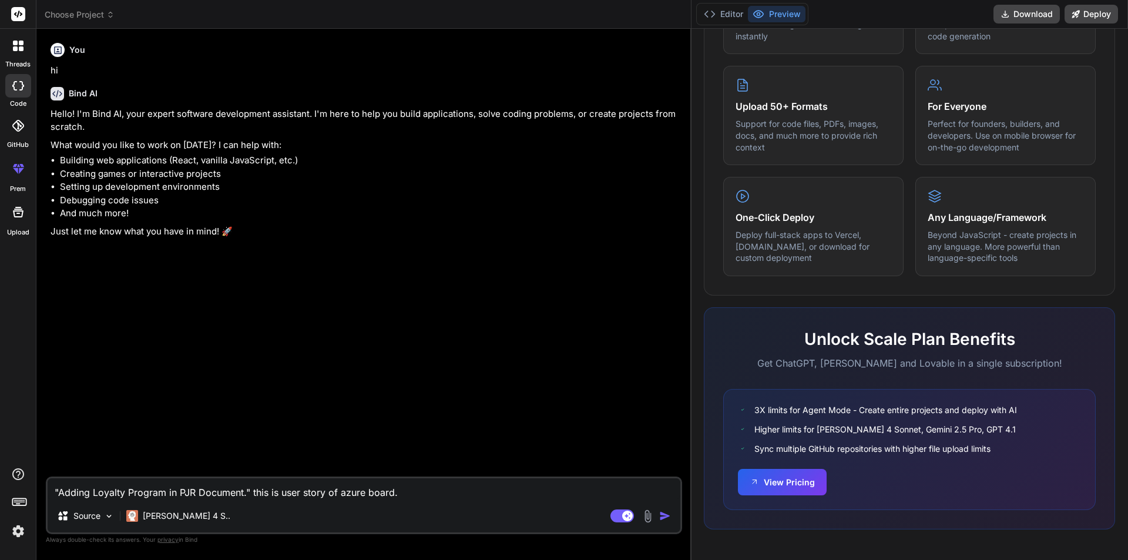
type textarea ""Adding Loyalty Program in PJR Document." this is user story of azure board."
type textarea "x"
type textarea ""Adding Loyalty Program in PJR Document." this is user story of azure board. G"
type textarea "x"
type textarea ""Adding Loyalty Program in PJR Document." this is user story of azure board. Gi"
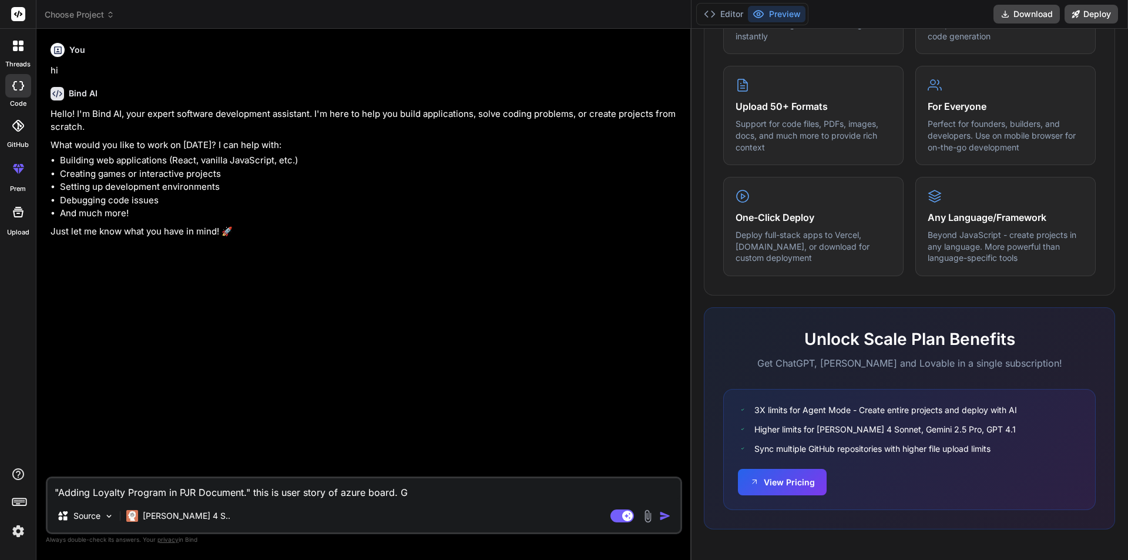
type textarea "x"
type textarea ""Adding Loyalty Program in PJR Document." this is user story of azure board. Giv"
type textarea "x"
type textarea ""Adding Loyalty Program in PJR Document." this is user story of azure board. Gi…"
type textarea "x"
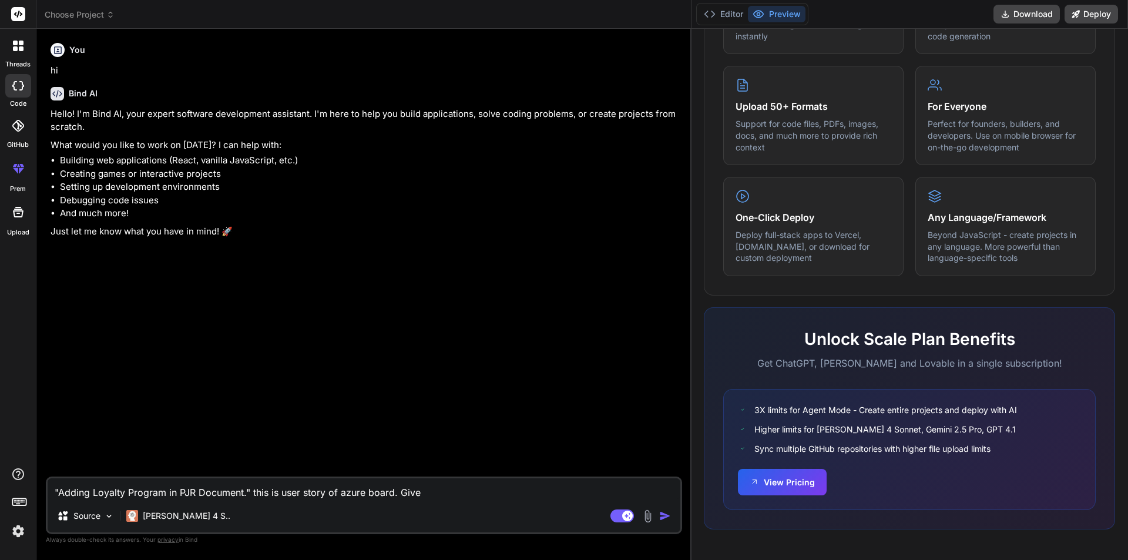
type textarea ""Adding Loyalty Program in PJR Document." this is user story of azure board. Gi…"
type textarea "x"
type textarea ""Adding Loyalty Program in PJR Document." this is user story of azure board. Gi…"
type textarea "x"
type textarea ""Adding Loyalty Program in PJR Document." this is user story of azure board. Gi…"
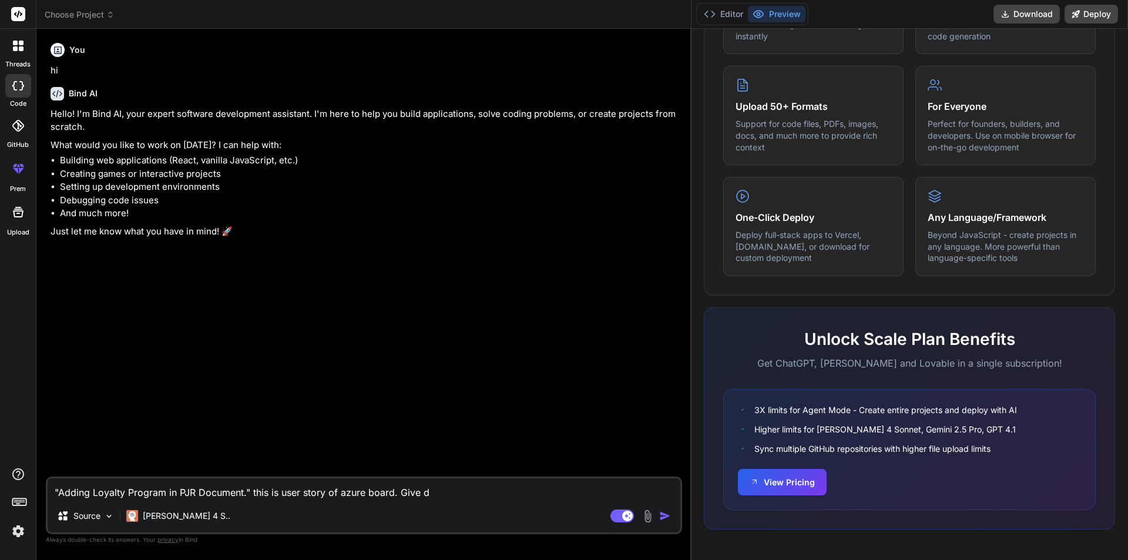
type textarea "x"
type textarea ""Adding Loyalty Program in PJR Document." this is user story of azure board. Gi…"
type textarea "x"
type textarea ""Adding Loyalty Program in PJR Document." this is user story of azure board. Gi…"
type textarea "x"
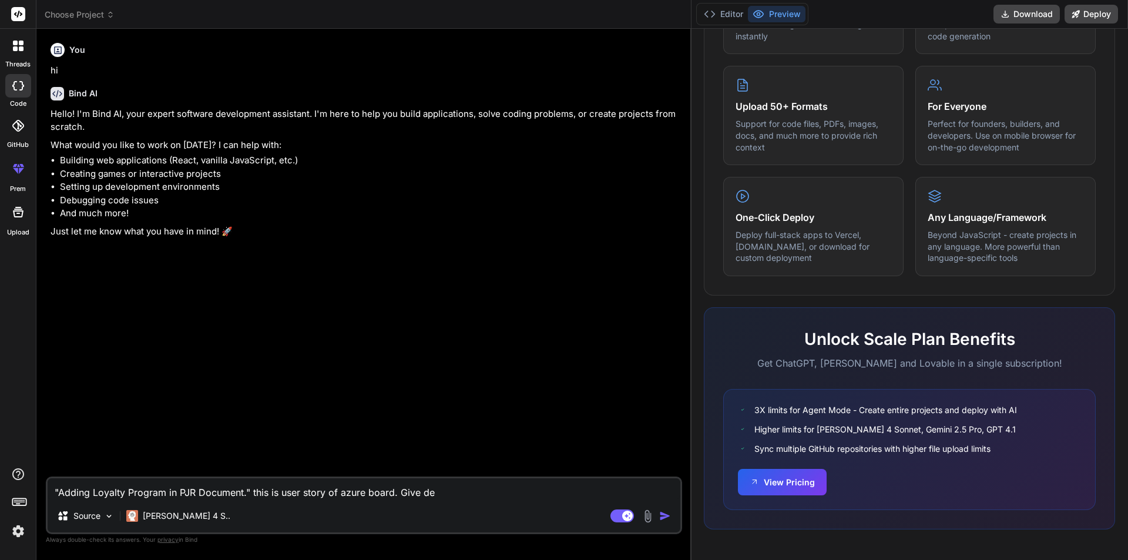
type textarea ""Adding Loyalty Program in PJR Document." this is user story of azure board. Gi…"
type textarea "x"
type textarea ""Adding Loyalty Program in PJR Document." this is user story of azure board. Gi…"
type textarea "x"
type textarea ""Adding Loyalty Program in PJR Document." this is user story of azure board. Gi…"
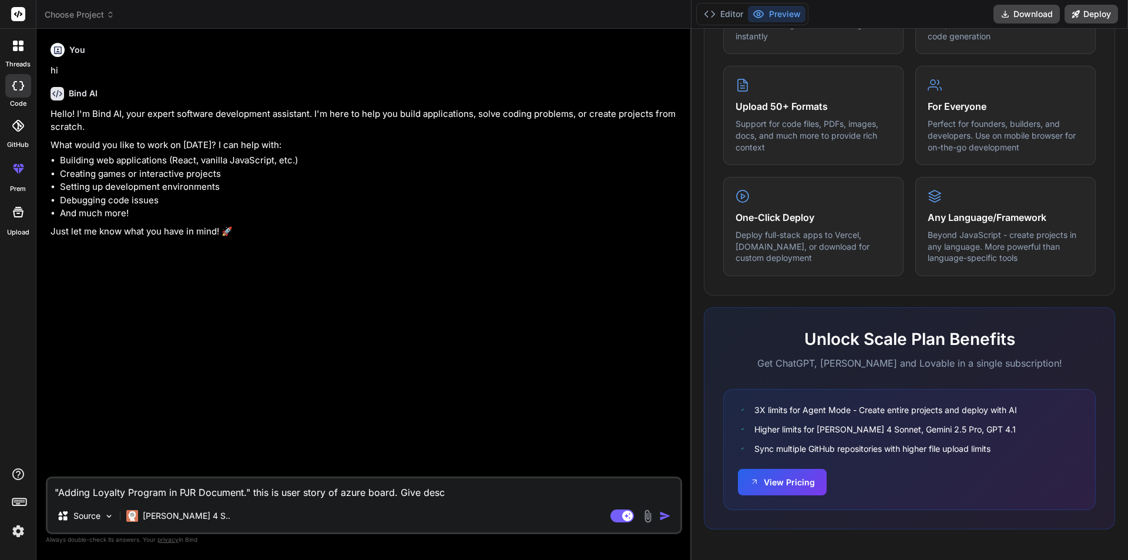
type textarea "x"
type textarea ""Adding Loyalty Program in PJR Document." this is user story of azure board. Gi…"
type textarea "x"
type textarea ""Adding Loyalty Program in PJR Document." this is user story of azure board. Gi…"
type textarea "x"
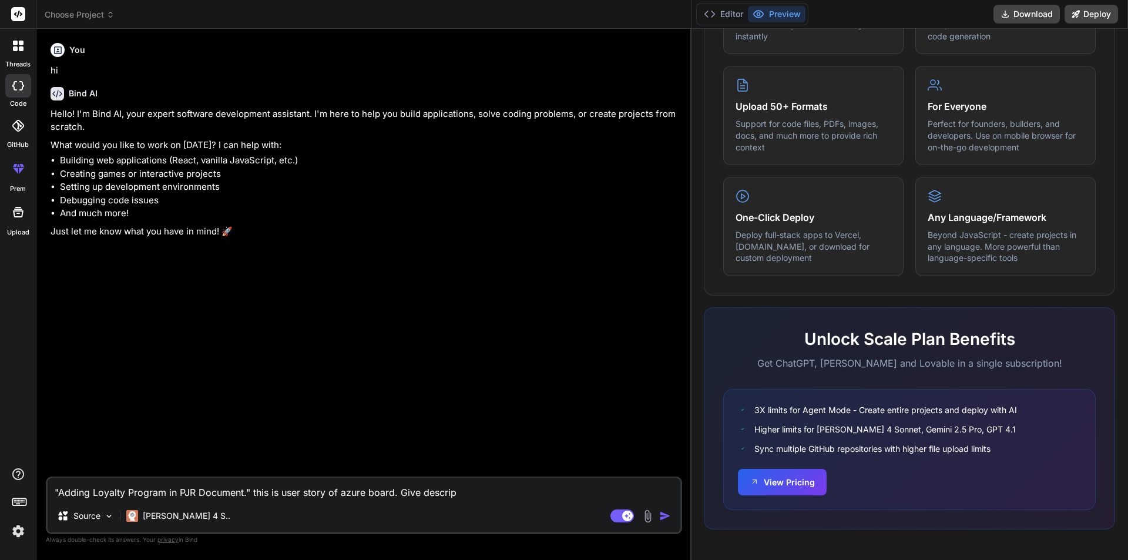
type textarea ""Adding Loyalty Program in PJR Document." this is user story of azure board. Gi…"
type textarea "x"
type textarea ""Adding Loyalty Program in PJR Document." this is user story of azure board. Gi…"
type textarea "x"
type textarea ""Adding Loyalty Program in PJR Document." this is user story of azure board. Gi…"
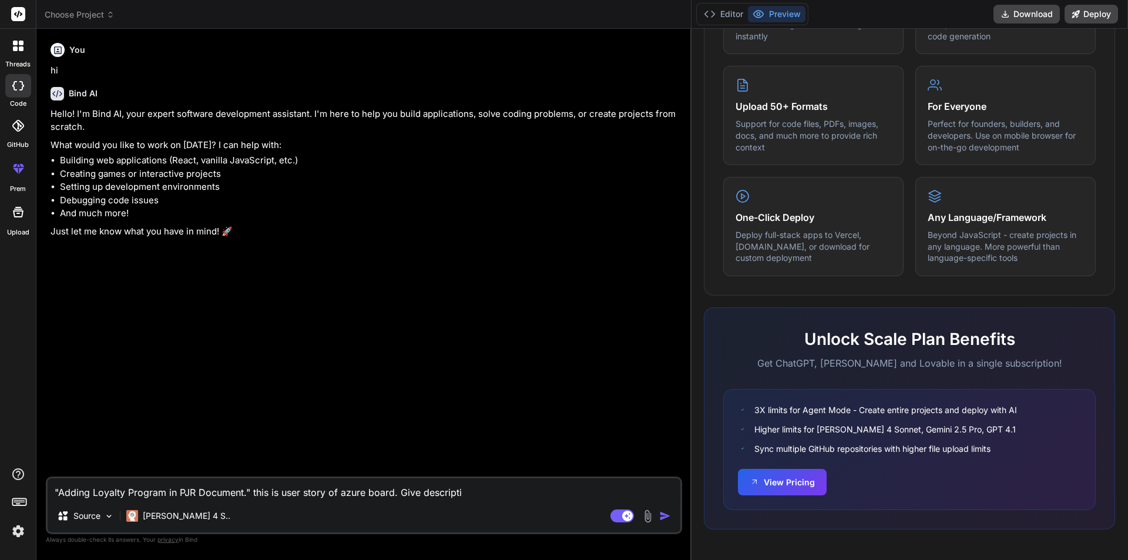
type textarea "x"
type textarea ""Adding Loyalty Program in PJR Document." this is user story of azure board. Gi…"
type textarea "x"
type textarea ""Adding Loyalty Program in PJR Document." this is user story of azure board. Gi…"
type textarea "x"
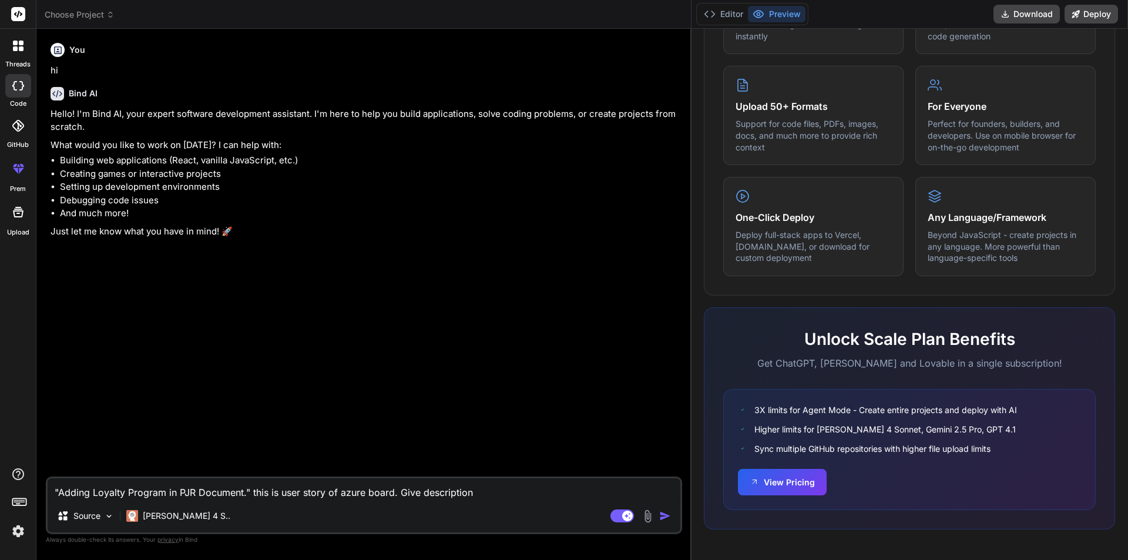
type textarea ""Adding Loyalty Program in PJR Document." this is user story of azure board. Gi…"
type textarea "x"
type textarea ""Adding Loyalty Program in PJR Document." this is user story of azure board. Gi…"
type textarea "x"
type textarea ""Adding Loyalty Program in PJR Document." this is user story of azure board. Gi…"
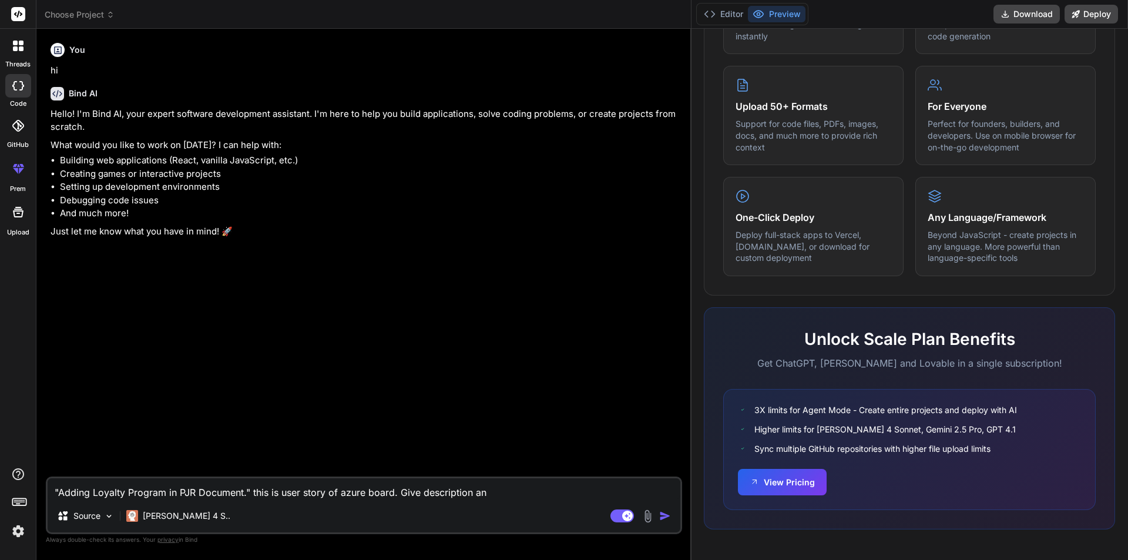
type textarea "x"
type textarea ""Adding Loyalty Program in PJR Document." this is user story of azure board. Gi…"
type textarea "x"
paste textarea "Acceptance Criteria"
type textarea ""Adding Loyalty Program in PJR Document." this is user story of azure board. Gi…"
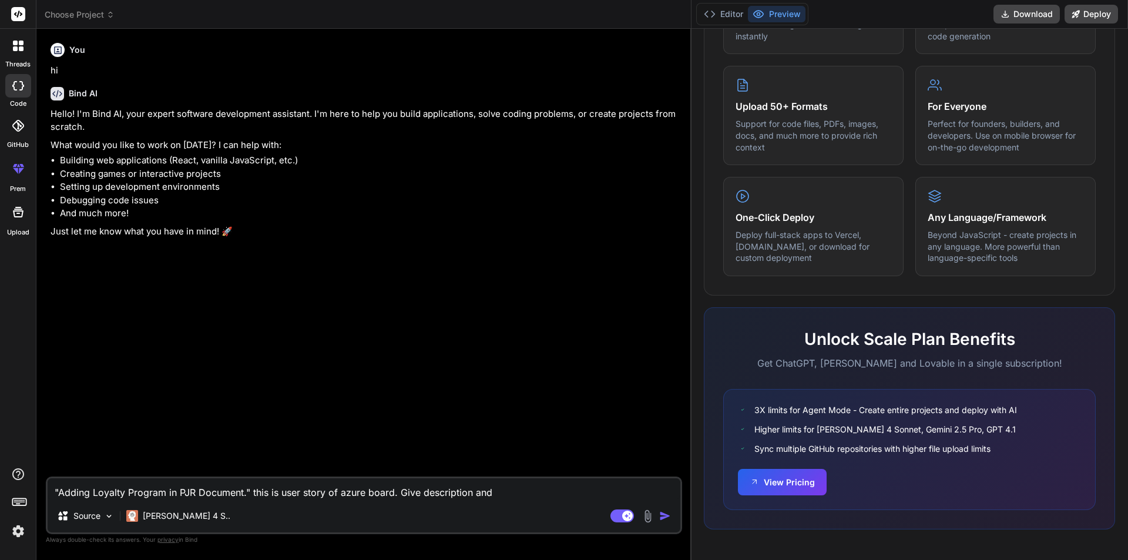
type textarea "x"
type textarea ""Adding Loyalty Program in PJR Document." this is user story of azure board. Gi…"
type textarea "x"
type textarea ""Adding Loyalty Program in PJR Document." this is user story of azure board. Gi…"
type textarea "x"
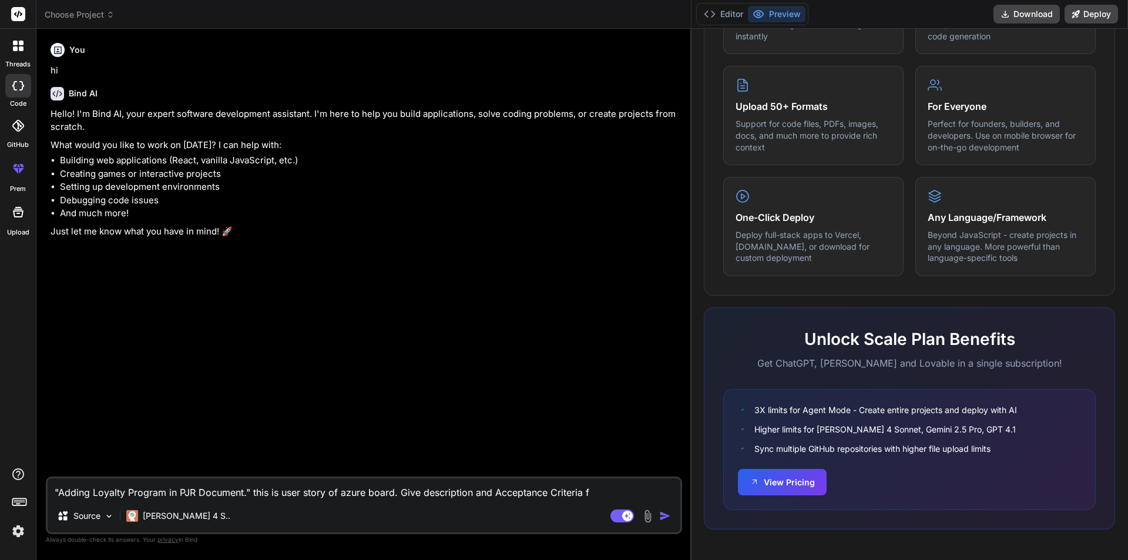
type textarea ""Adding Loyalty Program in PJR Document." this is user story of azure board. Gi…"
type textarea "x"
type textarea ""Adding Loyalty Program in PJR Document." this is user story of azure board. Gi…"
type textarea "x"
type textarea ""Adding Loyalty Program in PJR Document." this is user story of azure board. Gi…"
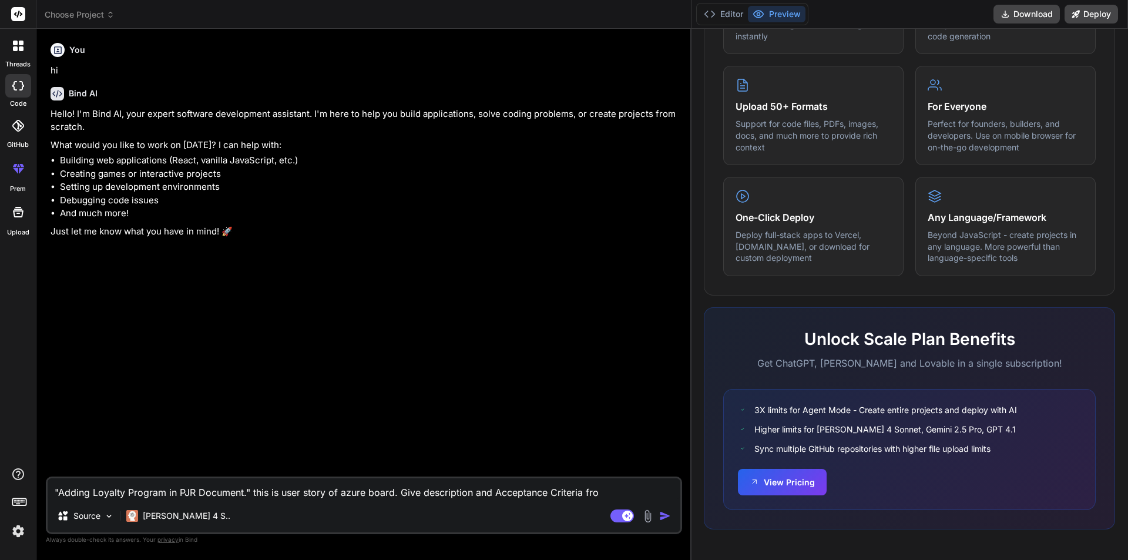
type textarea "x"
type textarea ""Adding Loyalty Program in PJR Document." this is user story of azure board. Gi…"
type textarea "x"
type textarea ""Adding Loyalty Program in PJR Document." this is user story of azure board. Gi…"
type textarea "x"
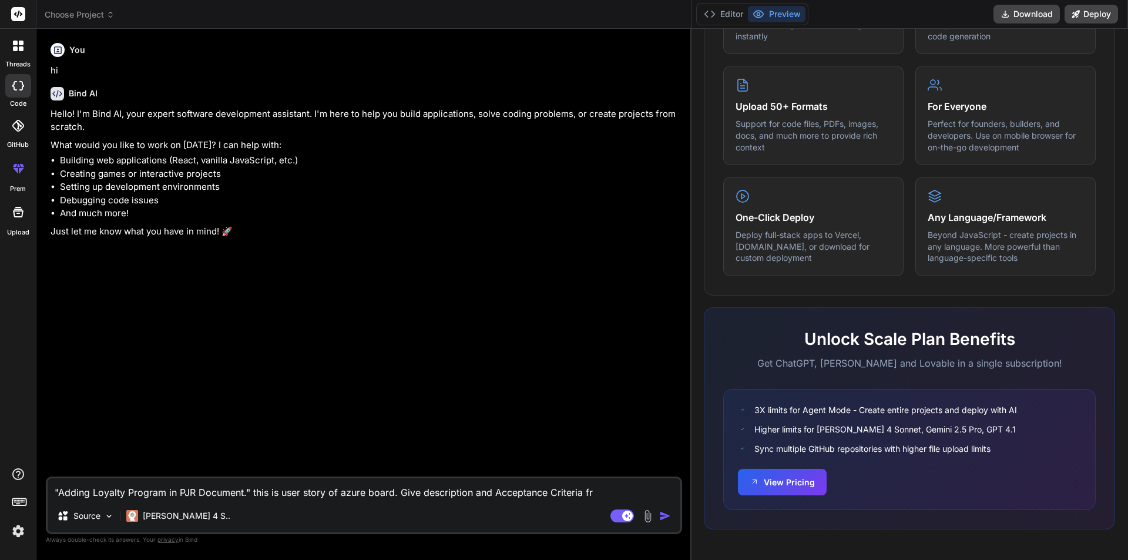
type textarea ""Adding Loyalty Program in PJR Document." this is user story of azure board. Gi…"
type textarea "x"
type textarea ""Adding Loyalty Program in PJR Document." this is user story of azure board. Gi…"
type textarea "x"
type textarea ""Adding Loyalty Program in PJR Document." this is user story of azure board. Gi…"
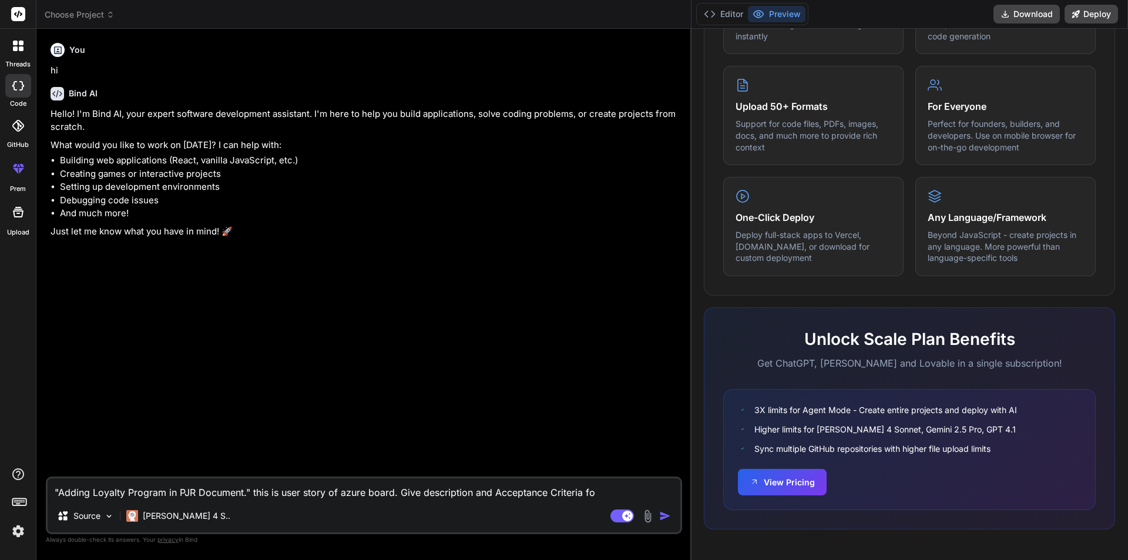
type textarea "x"
type textarea ""Adding Loyalty Program in PJR Document." this is user story of azure board. Gi…"
type textarea "x"
type textarea ""Adding Loyalty Program in PJR Document." this is user story of azure board. Gi…"
type textarea "x"
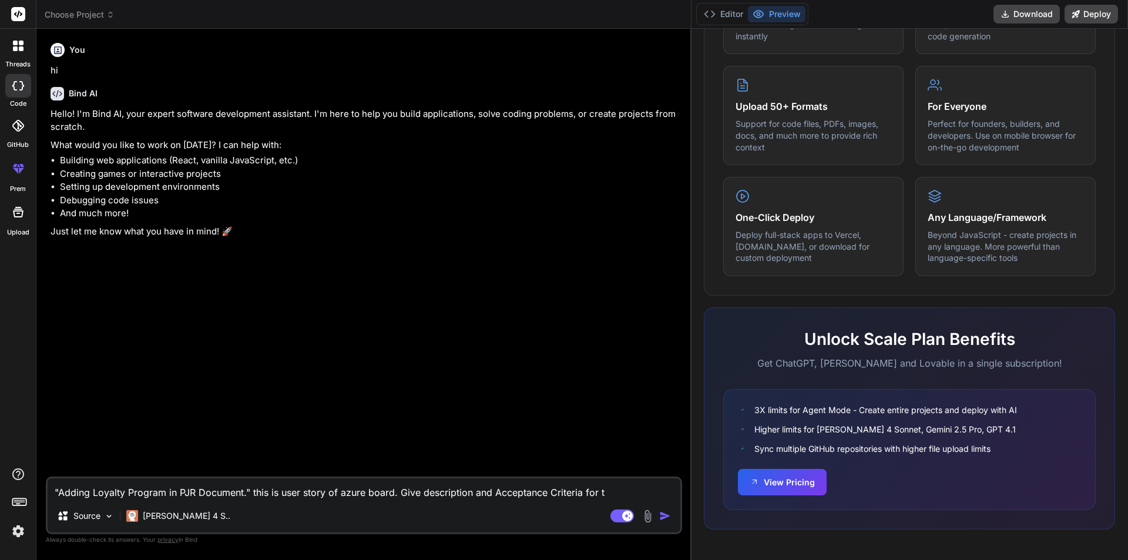
type textarea ""Adding Loyalty Program in PJR Document." this is user story of azure board. Gi…"
type textarea "x"
type textarea ""Adding Loyalty Program in PJR Document." this is user story of azure board. Gi…"
type textarea "x"
type textarea ""Adding Loyalty Program in PJR Document." this is user story of azure board. Gi…"
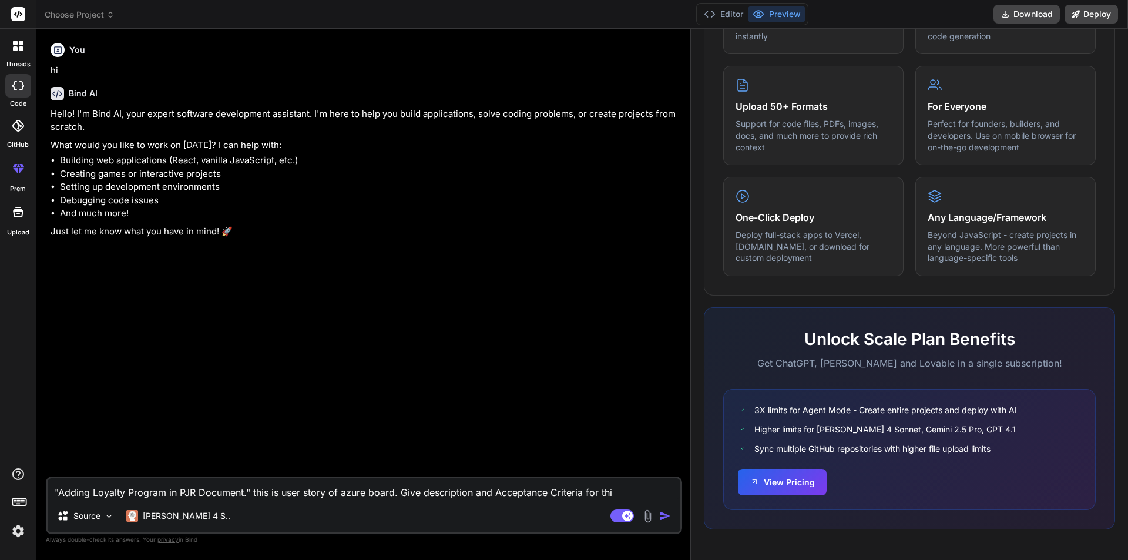
type textarea "x"
type textarea ""Adding Loyalty Program in PJR Document." this is user story of azure board. Gi…"
type textarea "x"
type textarea ""Adding Loyalty Program in PJR Document." this is user story of azure board. Gi…"
type textarea "x"
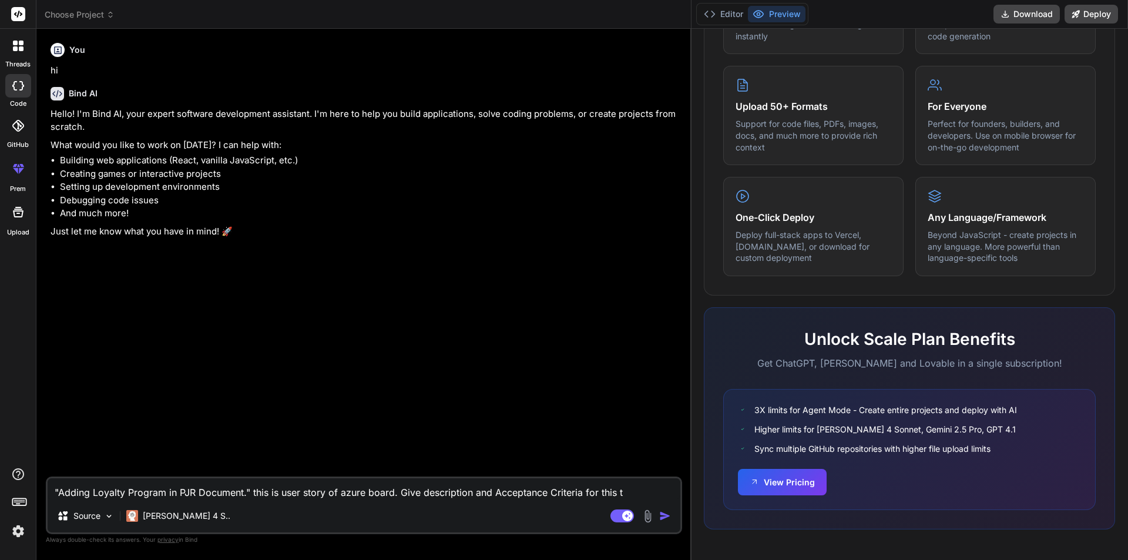
type textarea ""Adding Loyalty Program in PJR Document." this is user story of azure board. Gi…"
type textarea "x"
type textarea ""Adding Loyalty Program in PJR Document." this is user story of azure board. Gi…"
type textarea "x"
type textarea ""Adding Loyalty Program in PJR Document." this is user story of azure board. Gi…"
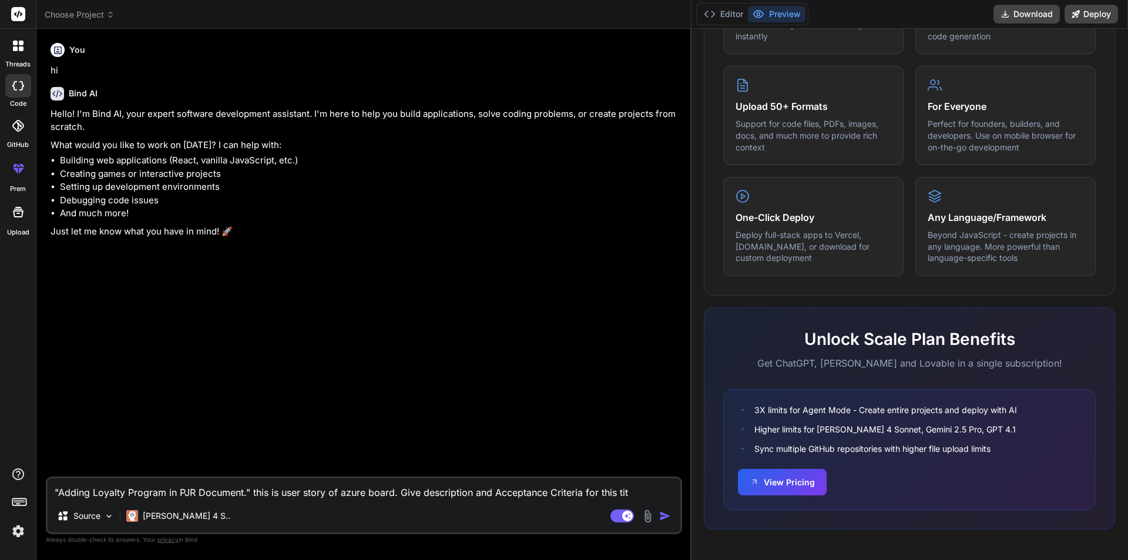
type textarea "x"
type textarea ""Adding Loyalty Program in PJR Document." this is user story of azure board. Gi…"
type textarea "x"
type textarea ""Adding Loyalty Program in PJR Document." this is user story of azure board. Gi…"
type textarea "x"
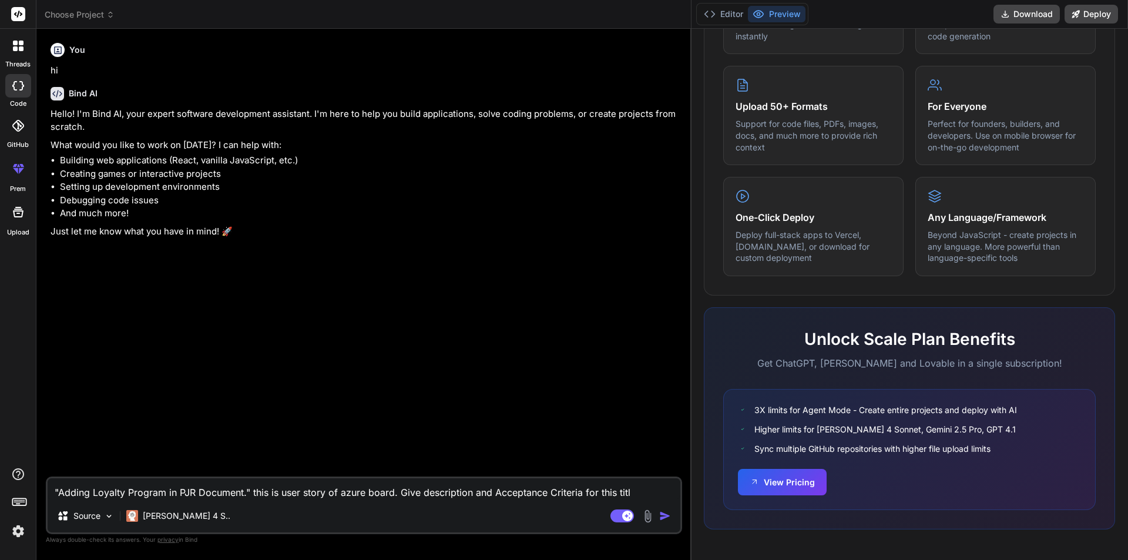
type textarea ""Adding Loyalty Program in PJR Document." this is user story of azure board. Gi…"
type textarea "x"
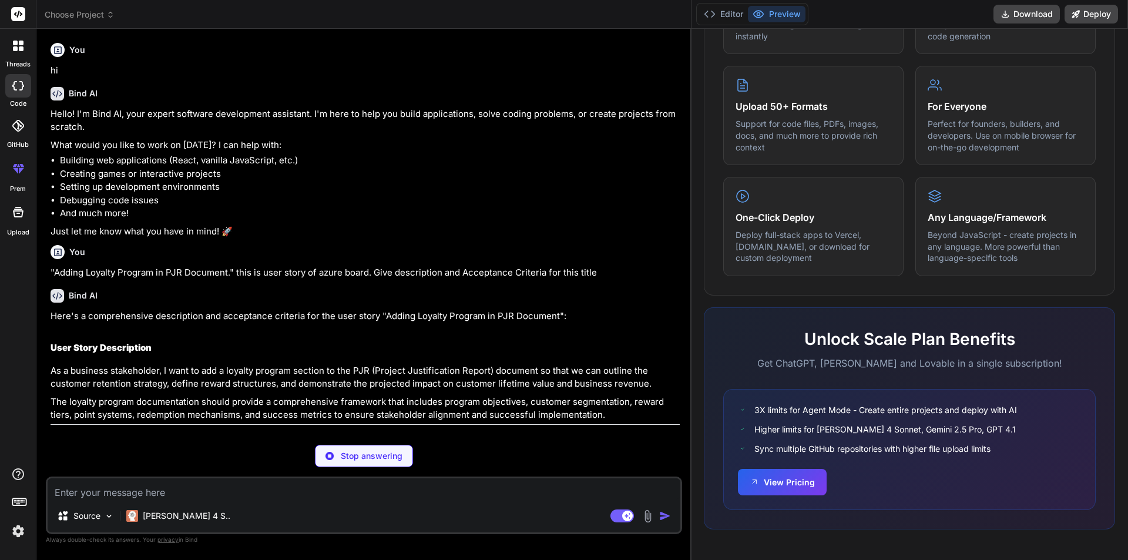
scroll to position [221, 0]
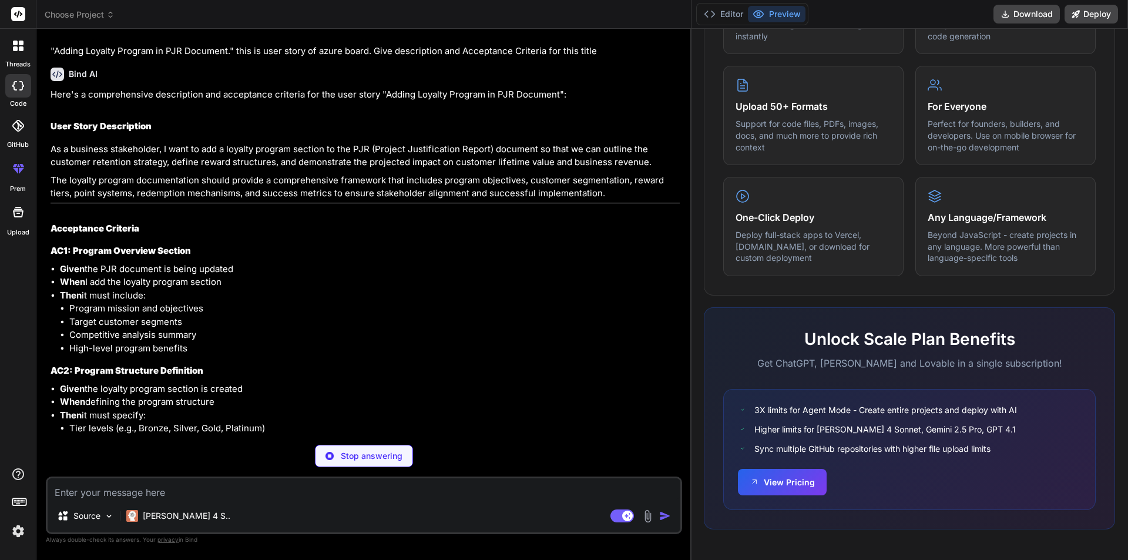
type textarea "x"
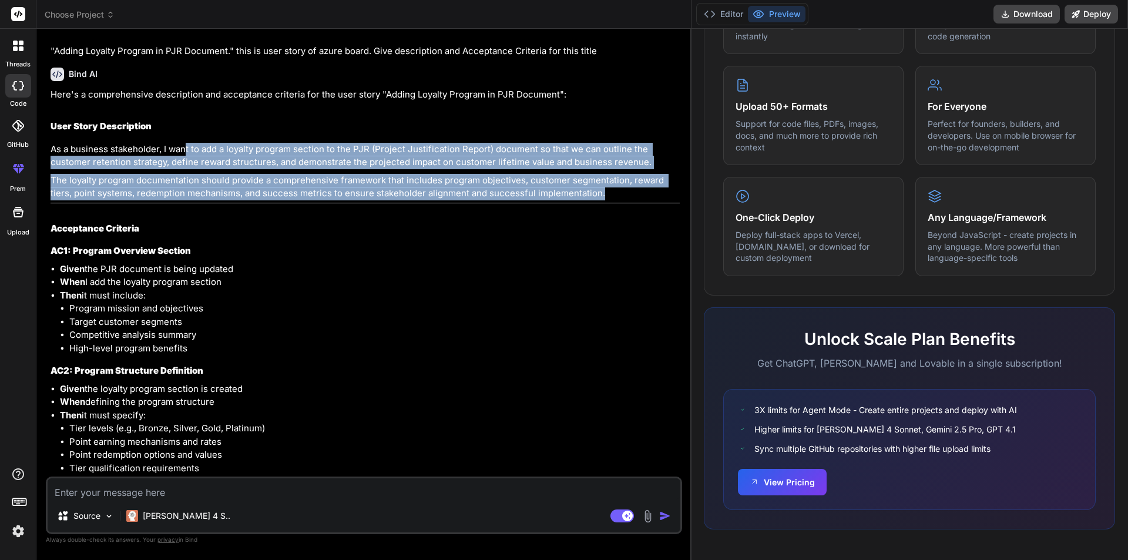
type textarea "x"
drag, startPoint x: 564, startPoint y: 196, endPoint x: 161, endPoint y: 149, distance: 405.8
copy div "I want to add a loyalty program section to the PJR (Project Justification Repor…"
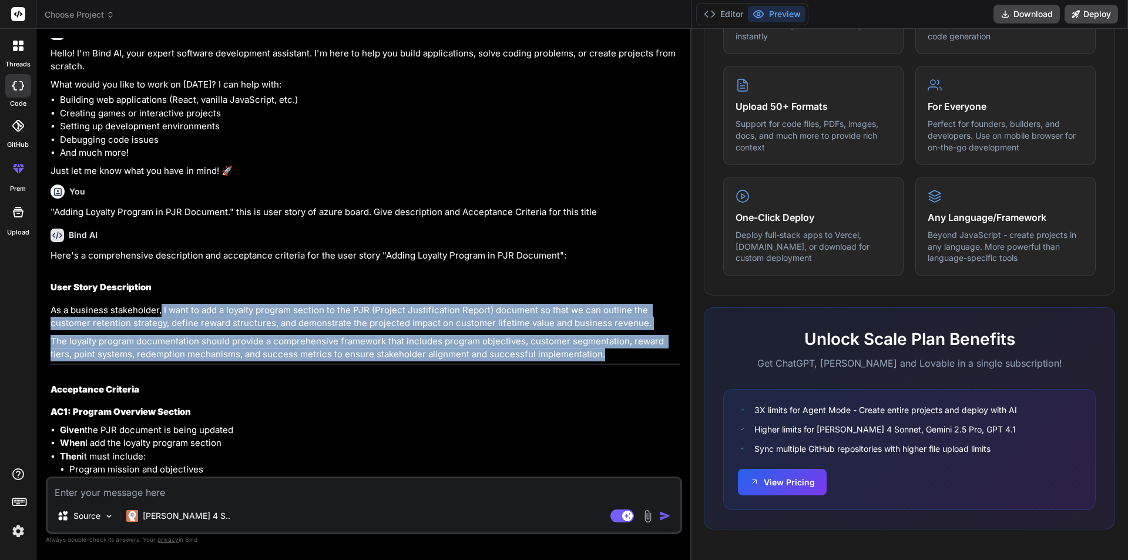
scroll to position [334, 0]
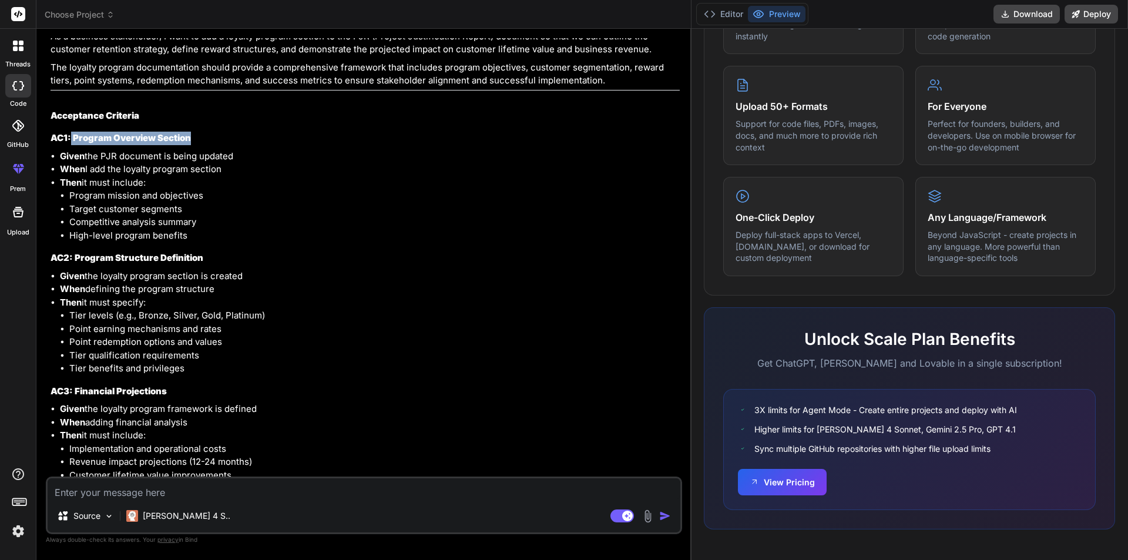
drag, startPoint x: 192, startPoint y: 138, endPoint x: 71, endPoint y: 136, distance: 120.5
click at [71, 136] on h3 "AC1: Program Overview Section" at bounding box center [365, 139] width 629 height 14
copy strong "Program Overview Section"
drag, startPoint x: 204, startPoint y: 257, endPoint x: 76, endPoint y: 263, distance: 128.8
click at [76, 263] on h3 "AC2: Program Structure Definition" at bounding box center [365, 258] width 629 height 14
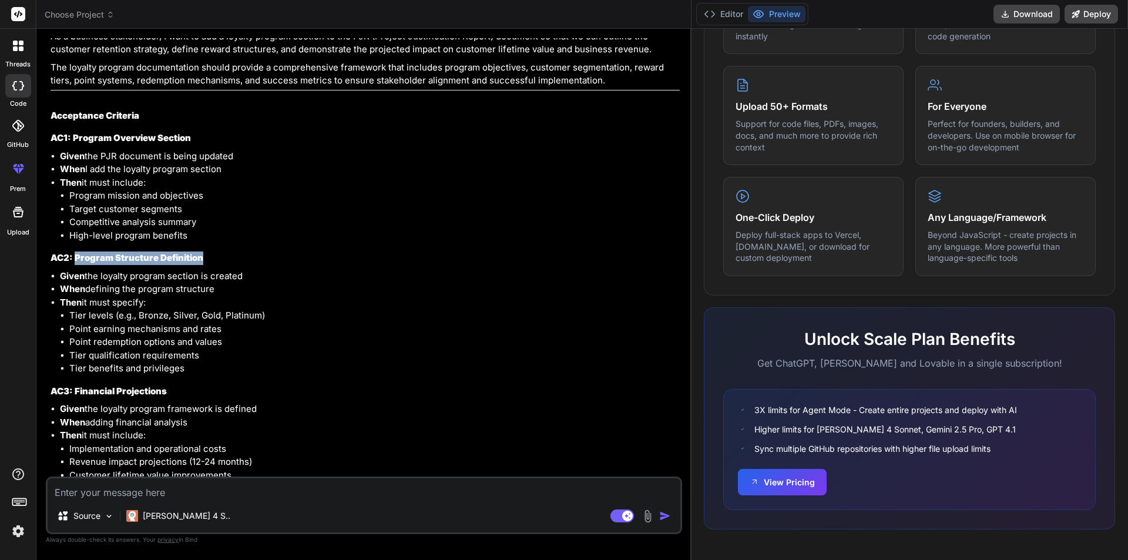
copy strong "Program Structure Definition"
drag, startPoint x: 233, startPoint y: 197, endPoint x: 216, endPoint y: 139, distance: 61.0
click at [233, 195] on li "Program mission and objectives" at bounding box center [374, 196] width 610 height 14
drag, startPoint x: 193, startPoint y: 135, endPoint x: 73, endPoint y: 140, distance: 119.9
click at [73, 140] on h3 "AC1: Program Overview Section" at bounding box center [365, 139] width 629 height 14
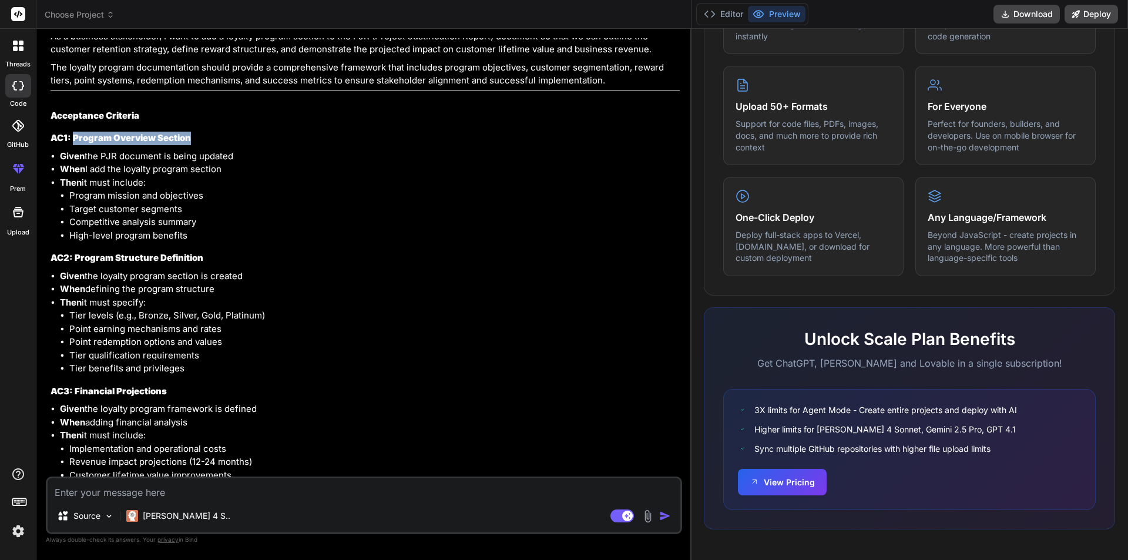
copy strong "Program Overview Section"
click at [247, 169] on li "When I add the loyalty program section" at bounding box center [370, 170] width 620 height 14
drag, startPoint x: 202, startPoint y: 255, endPoint x: 76, endPoint y: 260, distance: 125.8
click at [76, 260] on strong "AC2: Program Structure Definition" at bounding box center [127, 257] width 153 height 11
copy strong "Program Structure Definition"
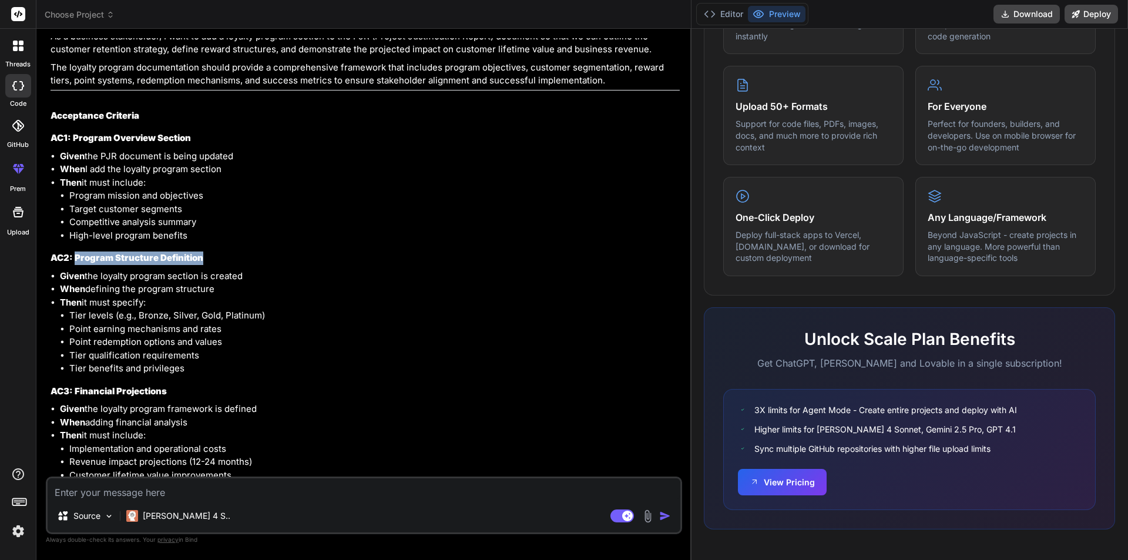
scroll to position [472, 0]
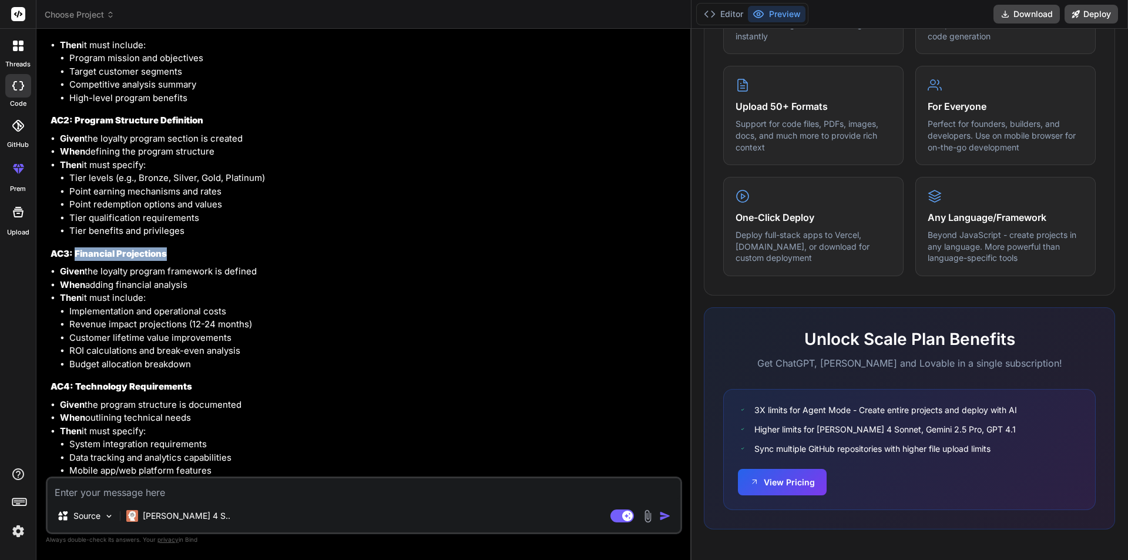
drag, startPoint x: 167, startPoint y: 253, endPoint x: 76, endPoint y: 253, distance: 91.7
click at [76, 253] on h3 "AC3: Financial Projections" at bounding box center [365, 254] width 629 height 14
copy strong "Financial Projections"
drag, startPoint x: 190, startPoint y: 387, endPoint x: 75, endPoint y: 375, distance: 115.7
click at [75, 375] on div "Here's a comprehensive description and acceptance criteria for the user story "…" at bounding box center [365, 431] width 629 height 1187
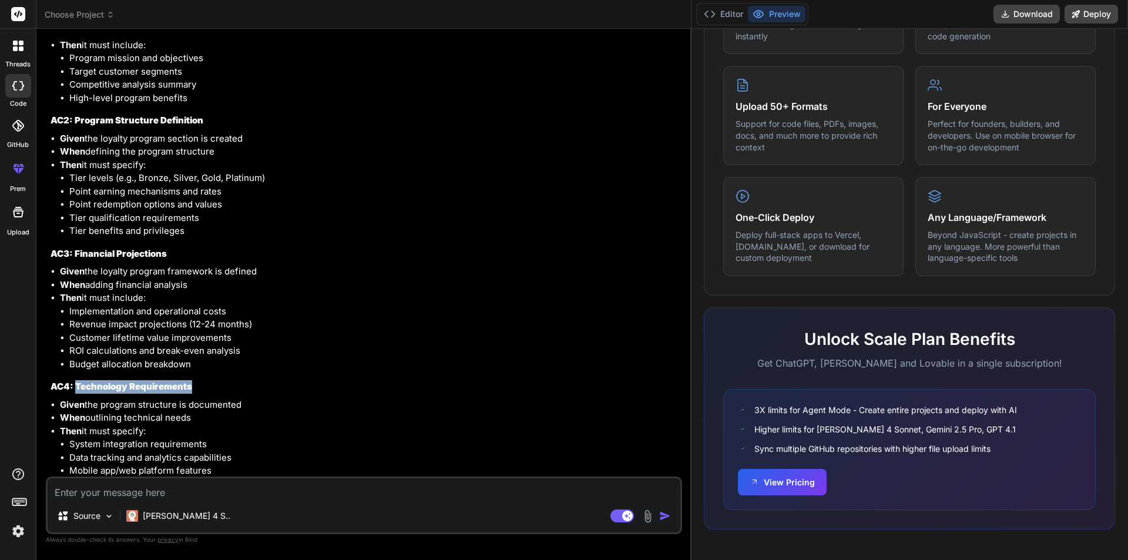
copy strong "Technology Requirements"
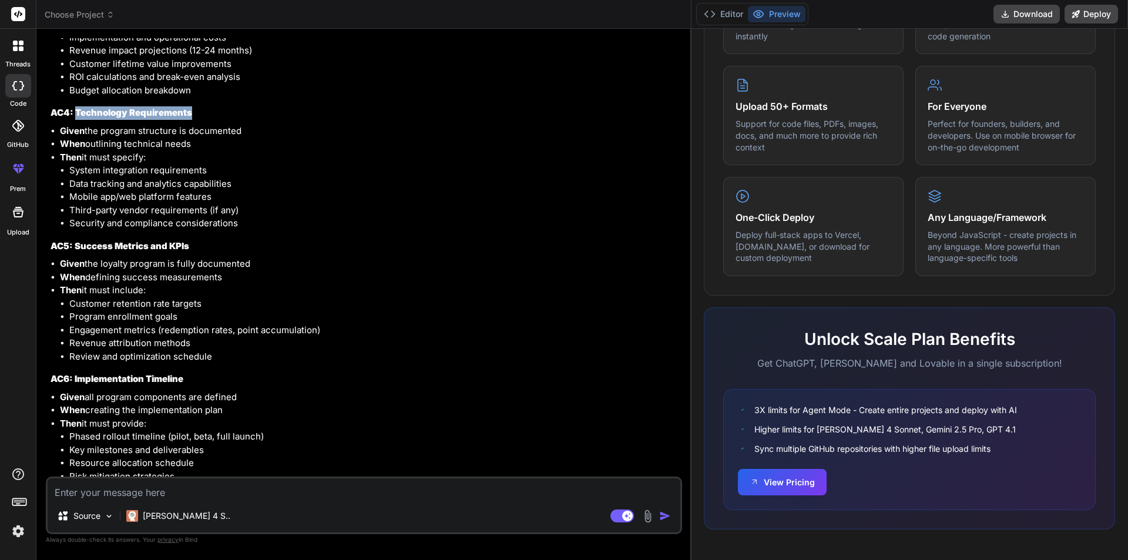
scroll to position [883, 0]
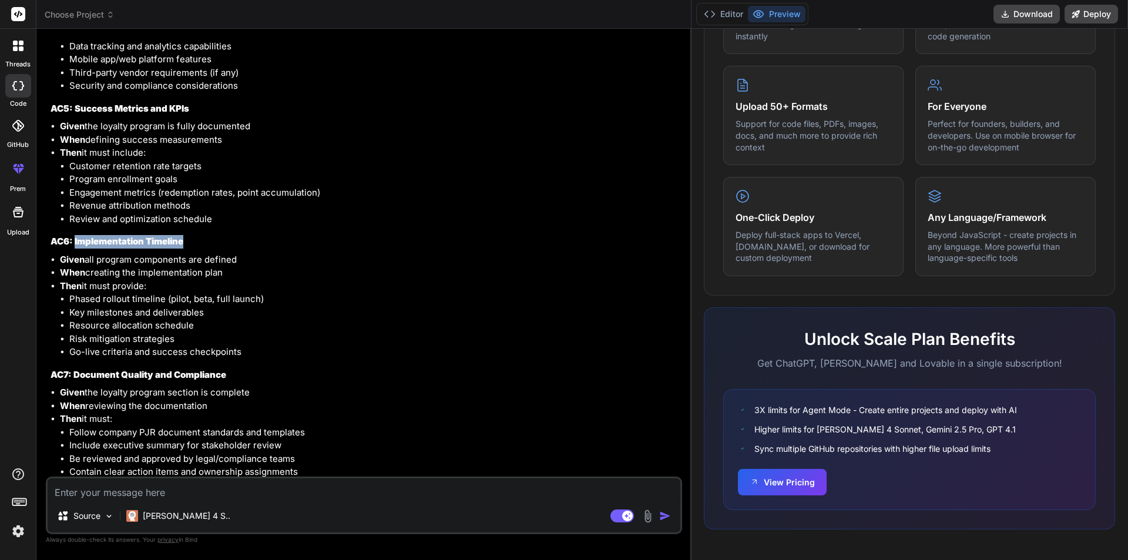
drag, startPoint x: 185, startPoint y: 243, endPoint x: 235, endPoint y: 274, distance: 58.9
click at [76, 239] on strong "AC6: Implementation Timeline" at bounding box center [117, 241] width 133 height 11
copy strong "Implementation Timeline"
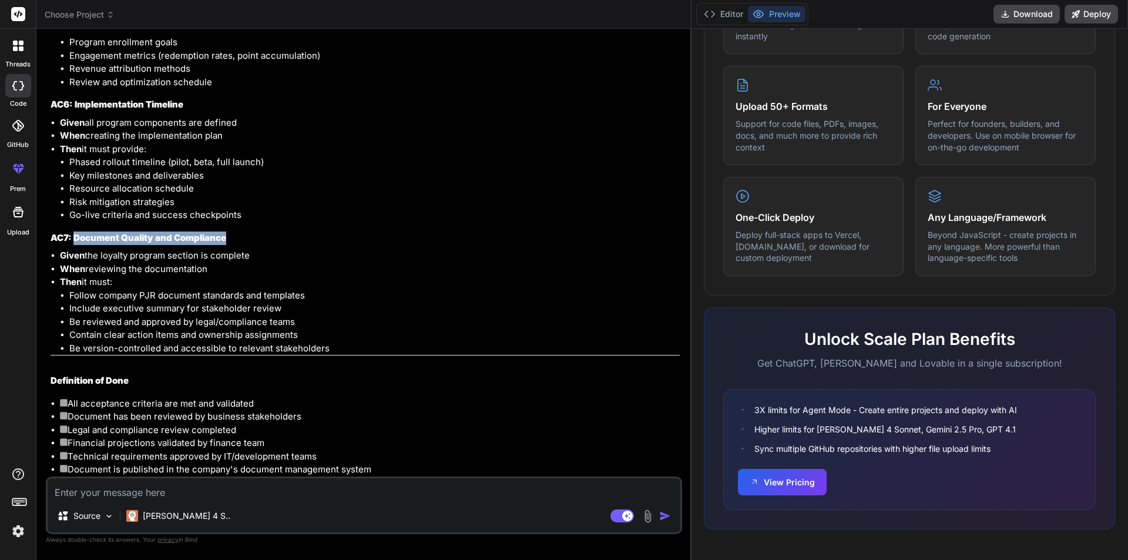
drag, startPoint x: 227, startPoint y: 237, endPoint x: 75, endPoint y: 234, distance: 151.6
click at [75, 234] on h3 "AC7: Document Quality and Compliance" at bounding box center [365, 238] width 629 height 14
copy strong "Document Quality and Compliance"
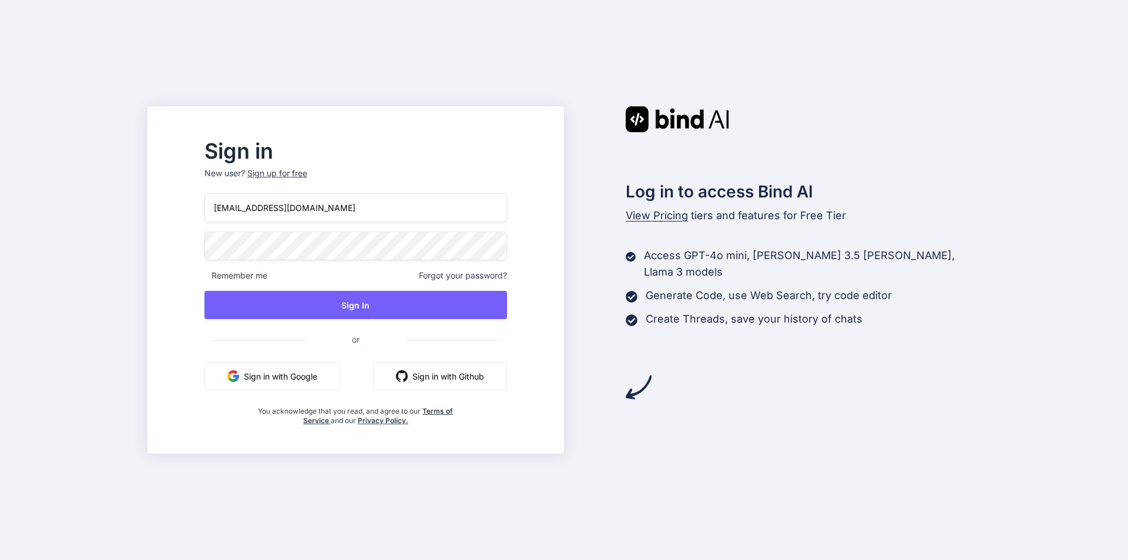
click at [262, 209] on input "[EMAIL_ADDRESS][DOMAIN_NAME]" at bounding box center [355, 207] width 303 height 29
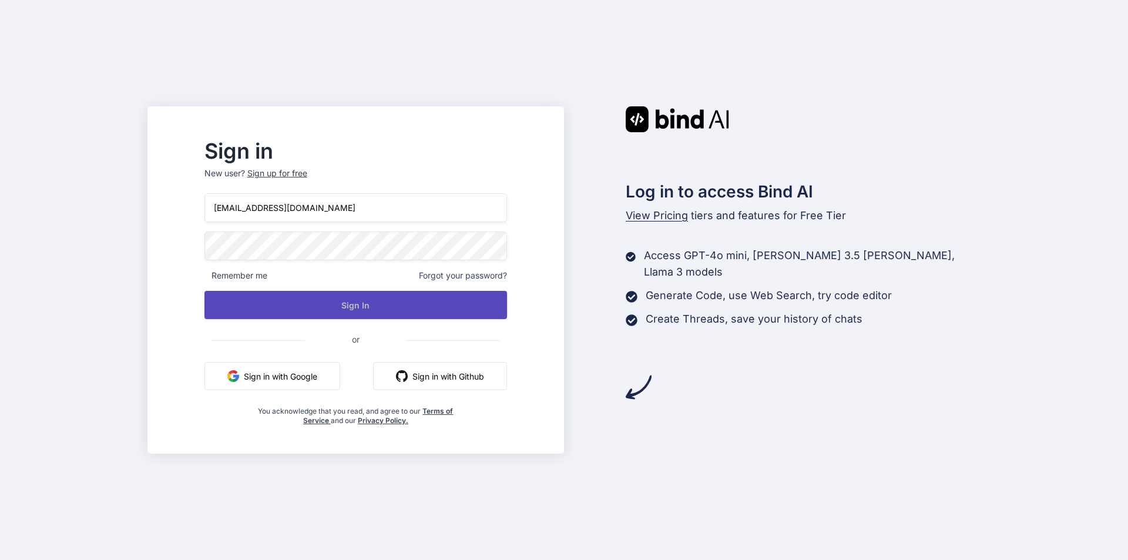
type input "[EMAIL_ADDRESS][DOMAIN_NAME]"
click at [424, 301] on button "Sign In" at bounding box center [355, 305] width 303 height 28
click at [403, 308] on button "Sign In" at bounding box center [355, 305] width 303 height 28
